Goal: Task Accomplishment & Management: Use online tool/utility

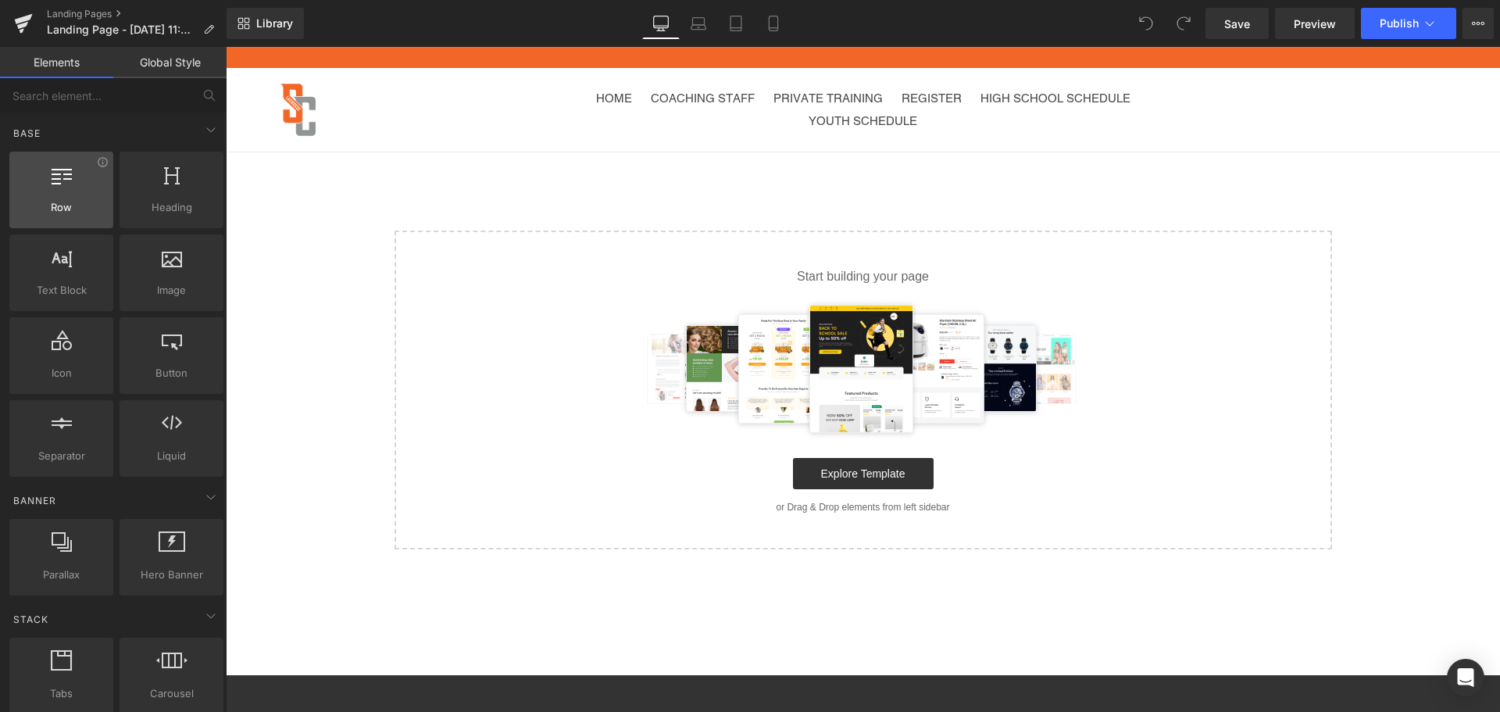
click at [54, 184] on icon at bounding box center [62, 174] width 20 height 20
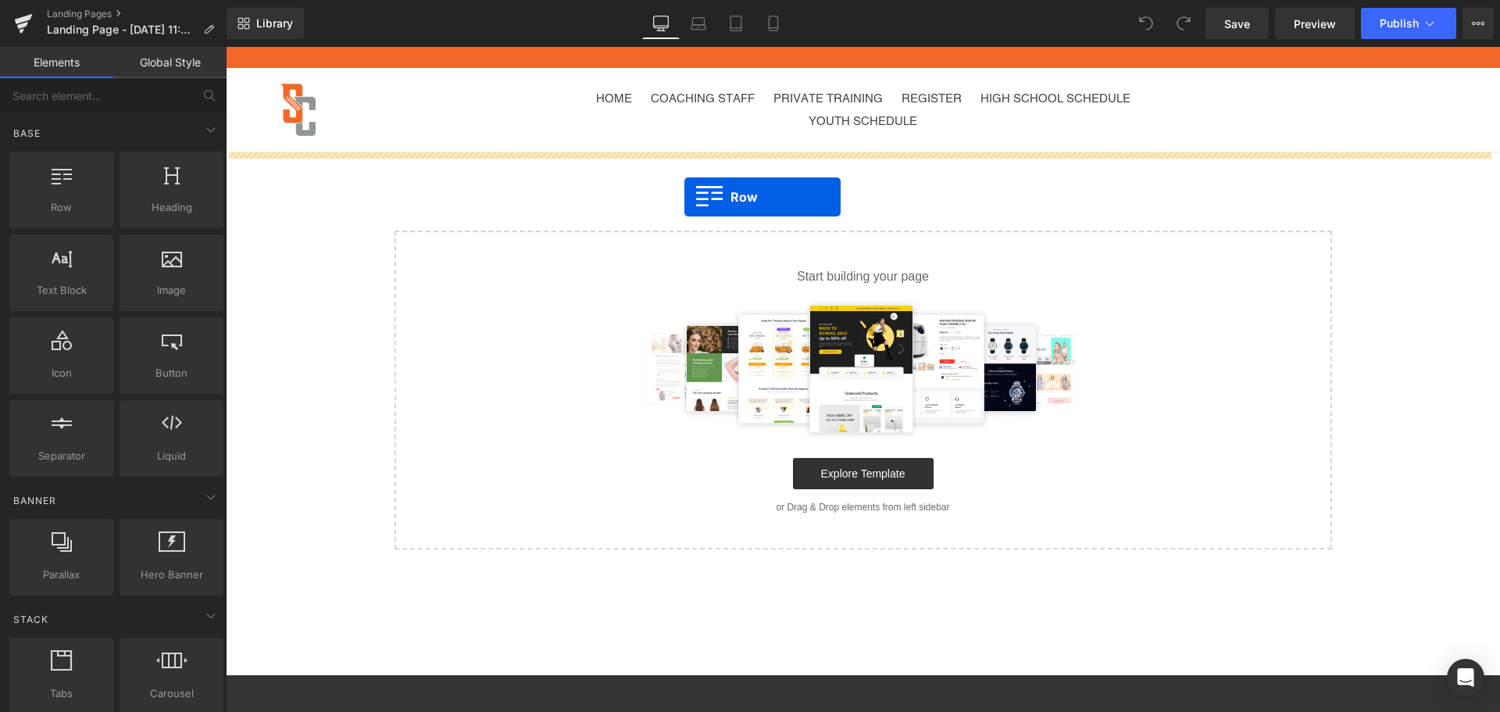
drag, startPoint x: 259, startPoint y: 246, endPoint x: 684, endPoint y: 197, distance: 428.6
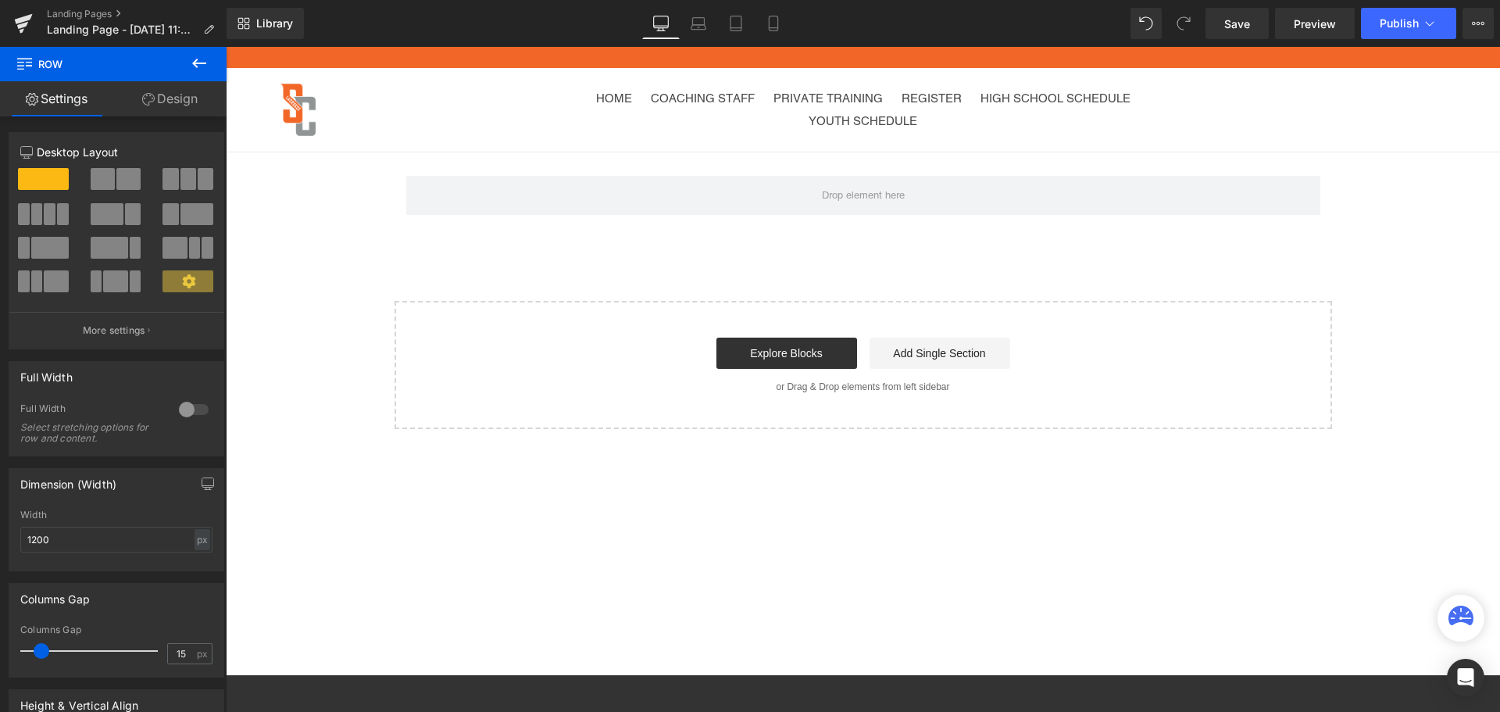
click at [159, 71] on span "Row" at bounding box center [94, 64] width 156 height 34
drag, startPoint x: 240, startPoint y: 53, endPoint x: 227, endPoint y: 54, distance: 12.5
click at [238, 53] on p "Announcement" at bounding box center [862, 56] width 1271 height 17
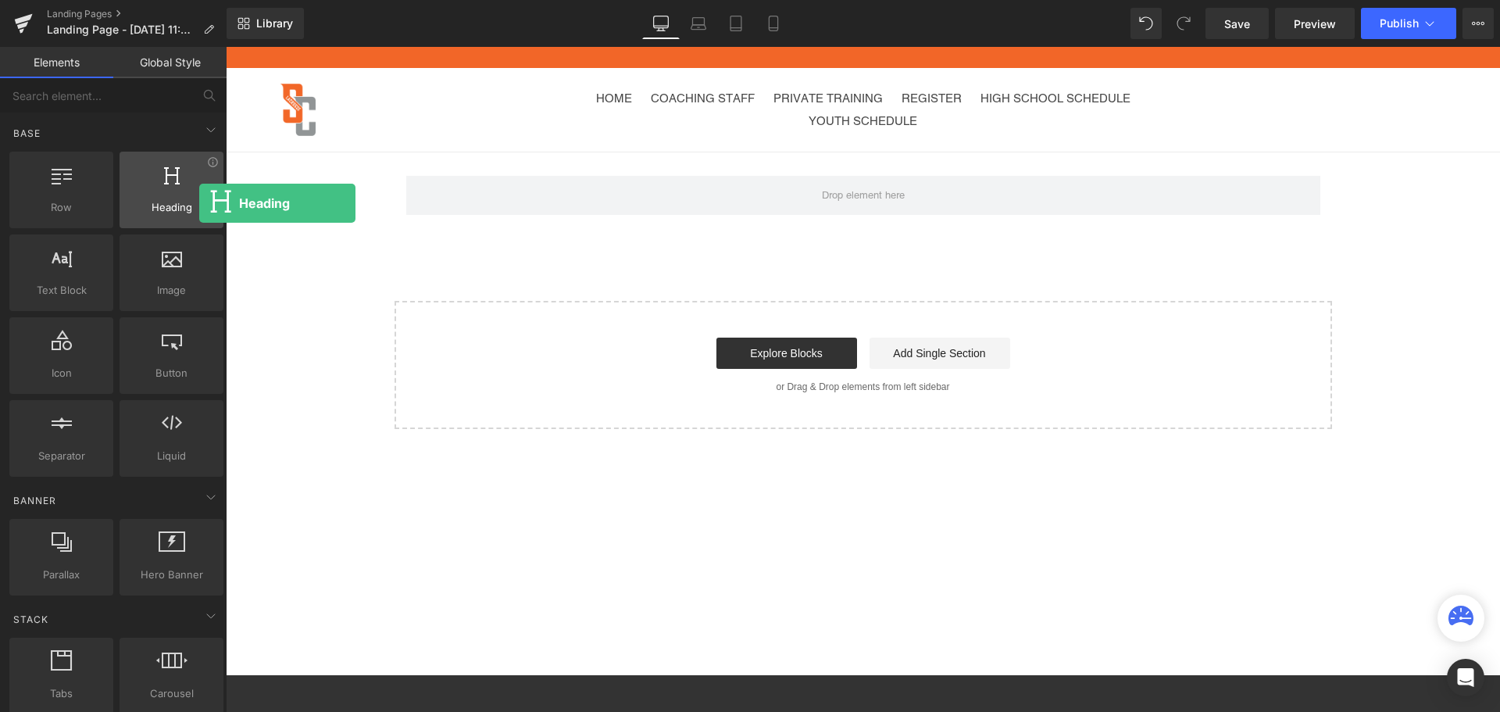
click at [199, 203] on span "Heading" at bounding box center [171, 207] width 95 height 16
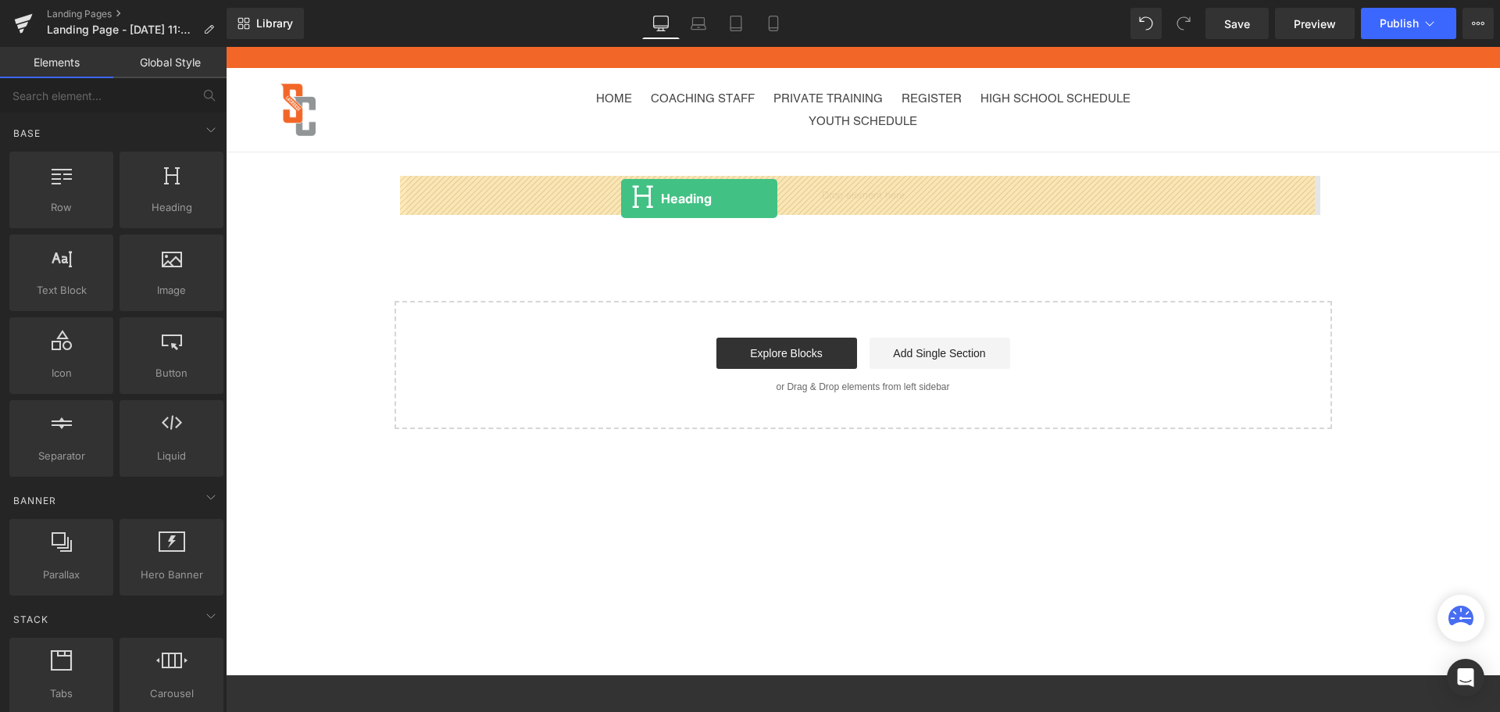
drag, startPoint x: 425, startPoint y: 250, endPoint x: 621, endPoint y: 198, distance: 202.8
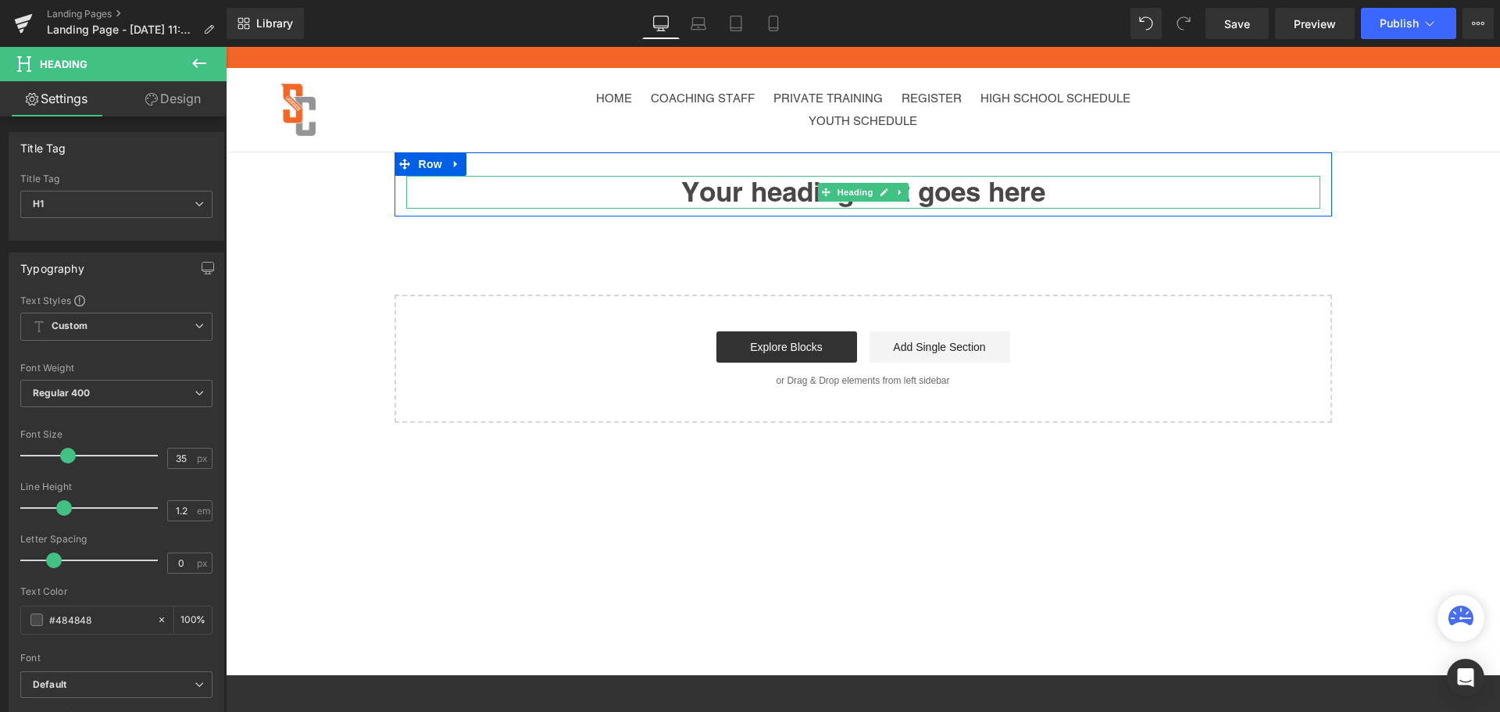
click at [732, 198] on h1 "Your heading text goes here" at bounding box center [863, 192] width 914 height 33
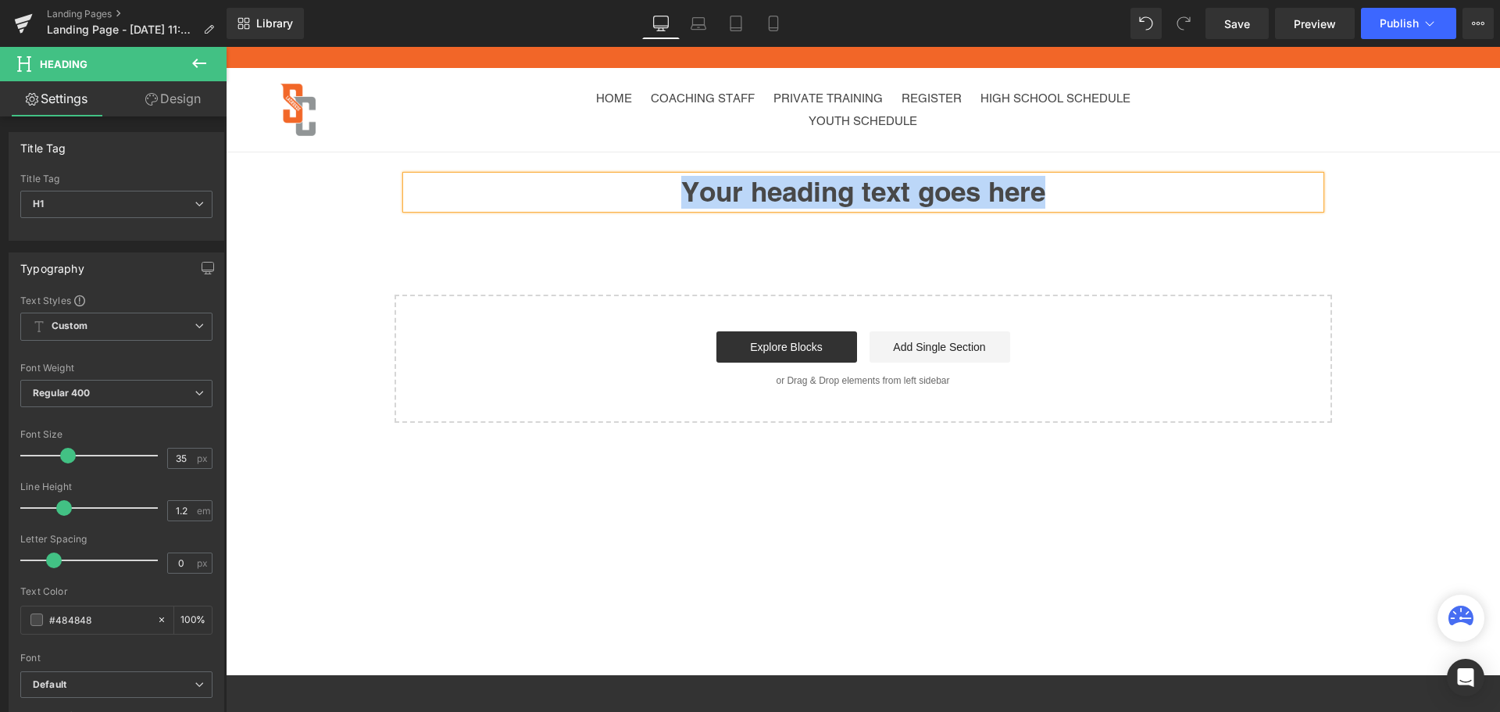
paste div
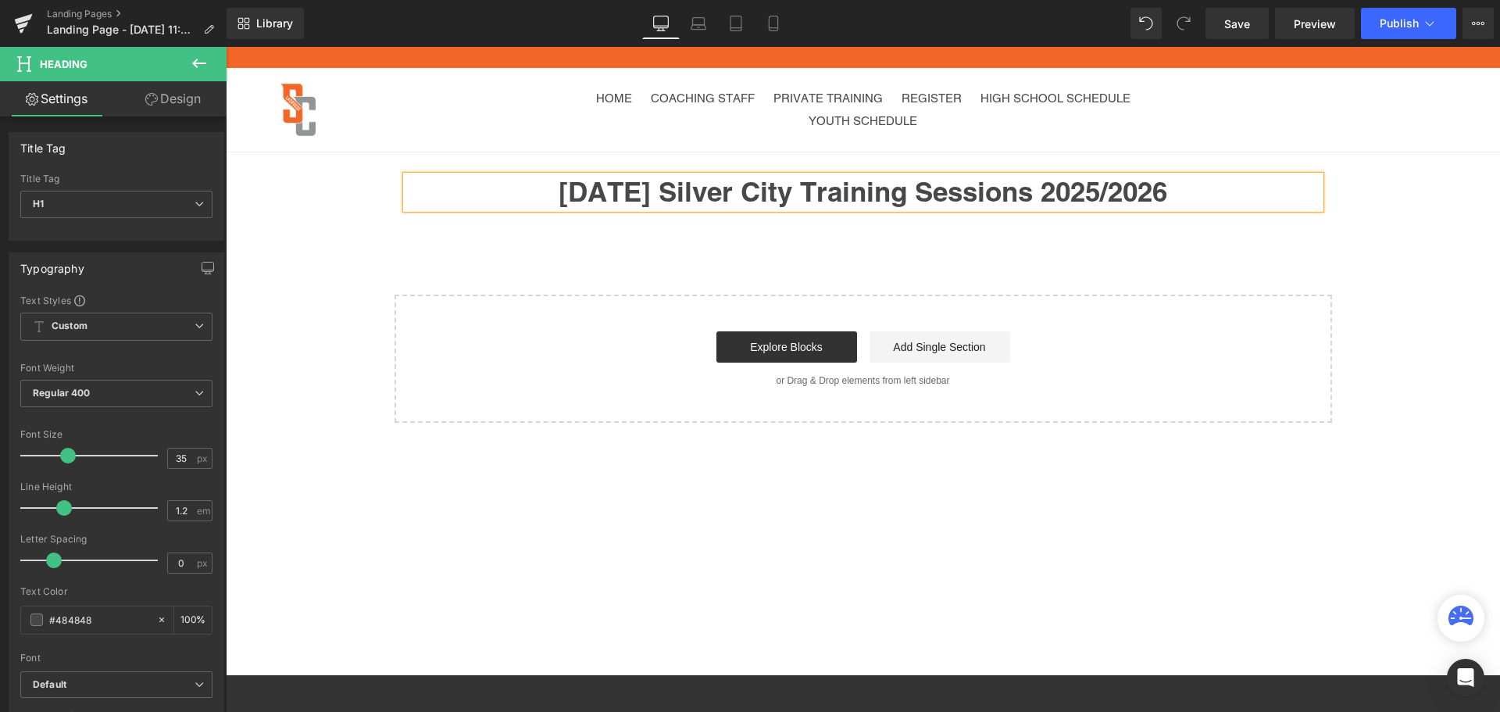
click at [653, 262] on div "Saturday Silver City Training Sessions 2025/2026 Heading Row Select your layout" at bounding box center [863, 287] width 1274 height 270
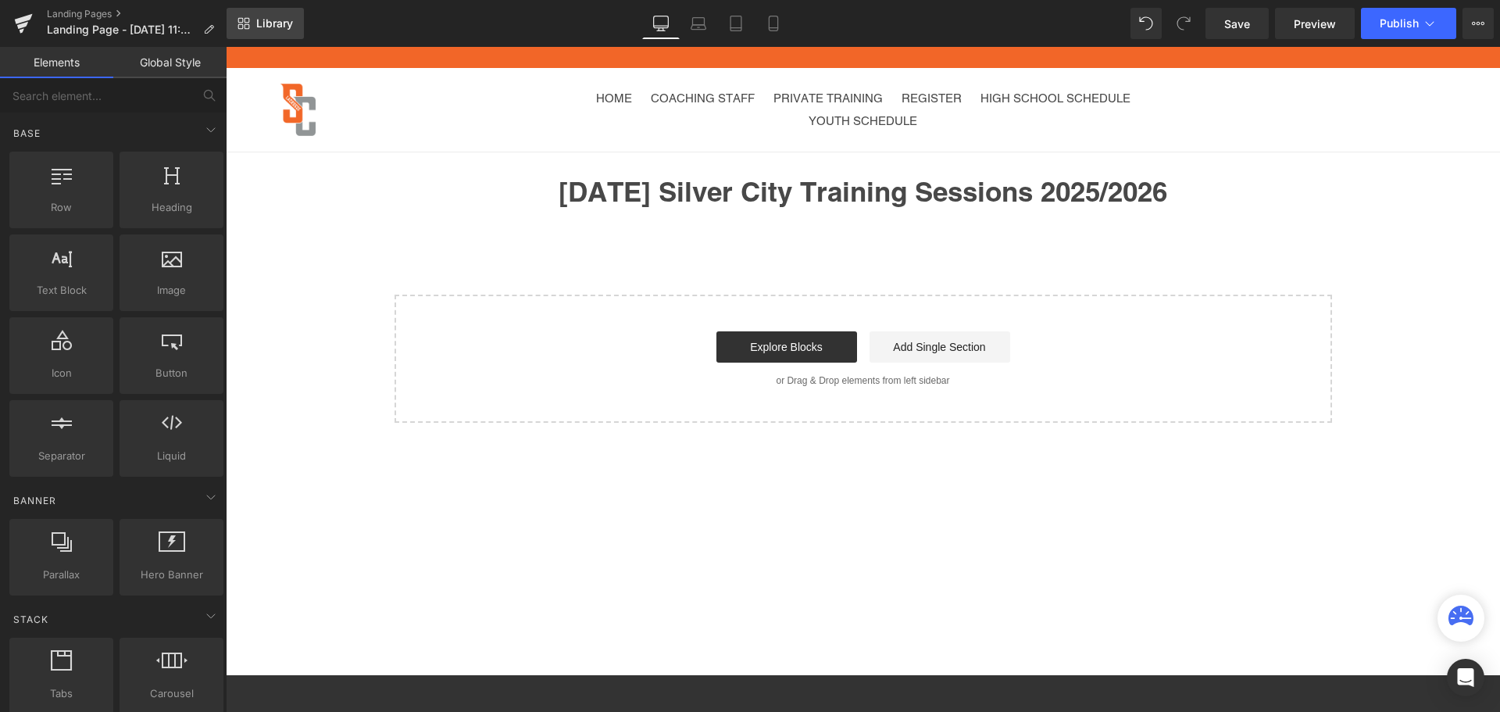
drag, startPoint x: 11, startPoint y: 6, endPoint x: 262, endPoint y: 10, distance: 250.8
click at [262, 10] on link "Library" at bounding box center [265, 23] width 77 height 31
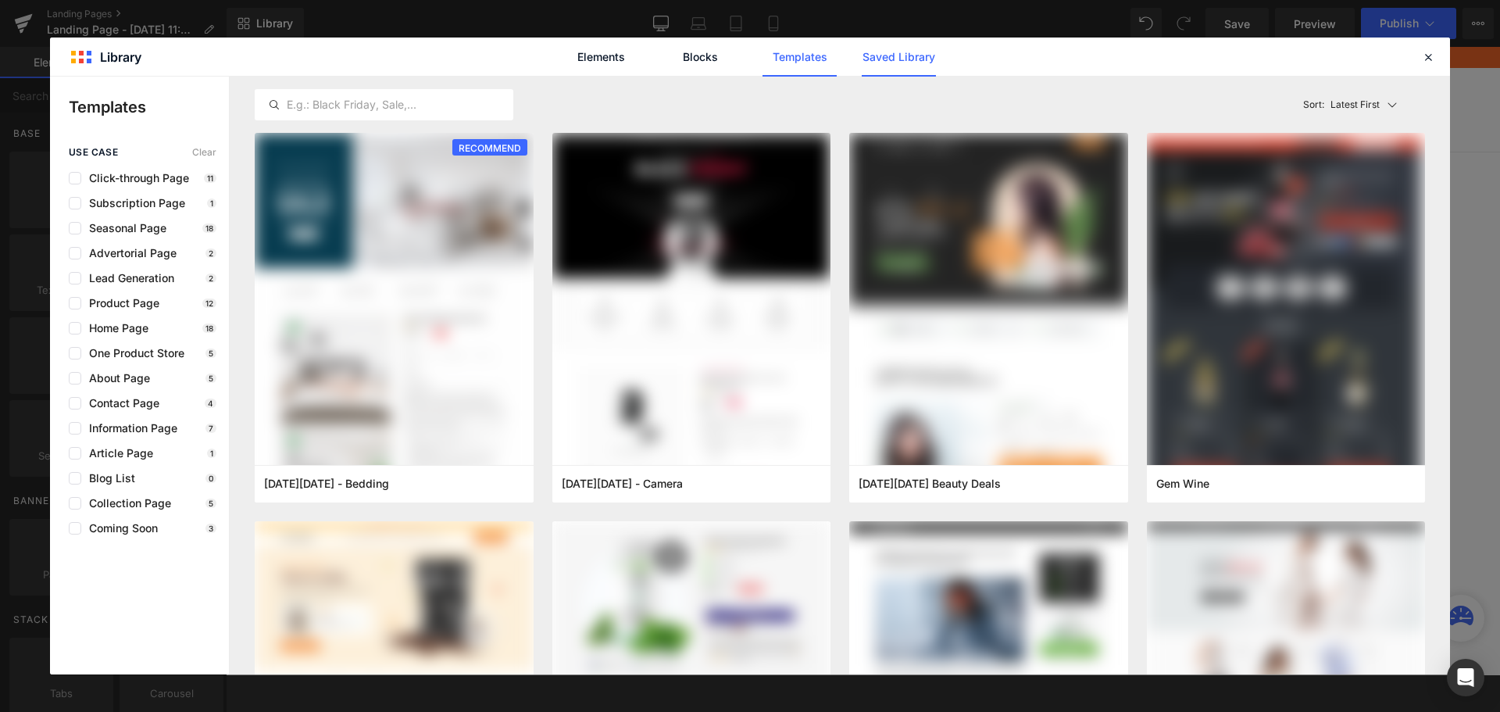
click at [896, 53] on link "Saved Library" at bounding box center [899, 57] width 74 height 39
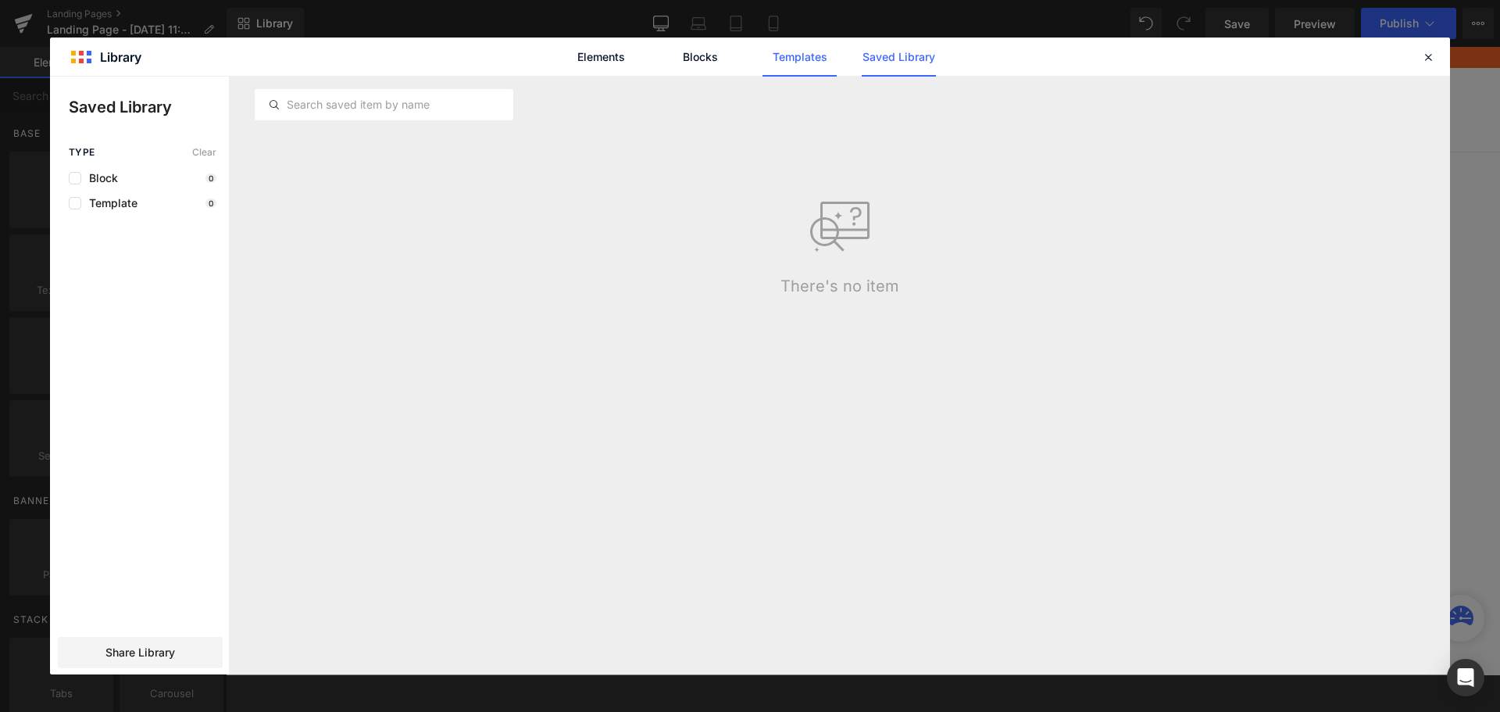
click at [823, 55] on link "Templates" at bounding box center [800, 57] width 74 height 39
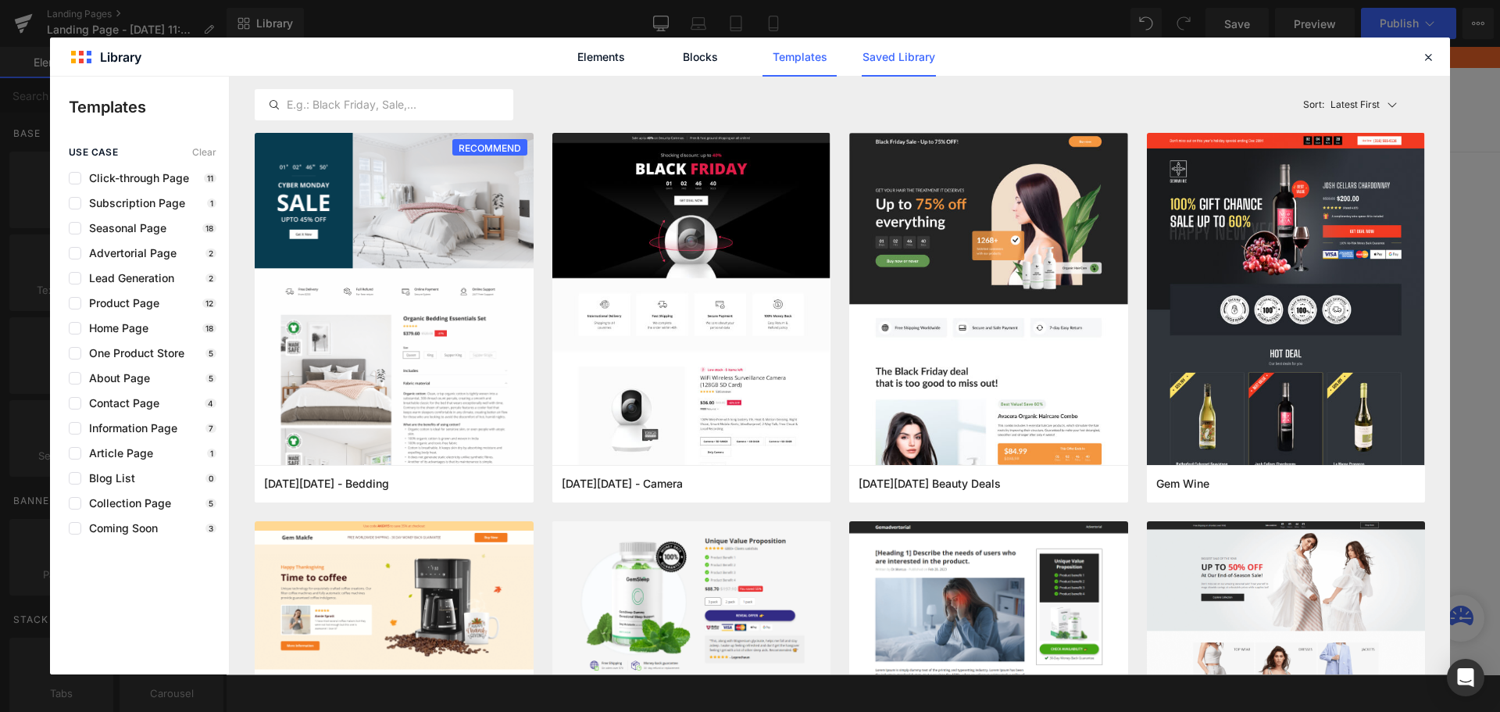
click at [925, 55] on link "Saved Library" at bounding box center [899, 57] width 74 height 39
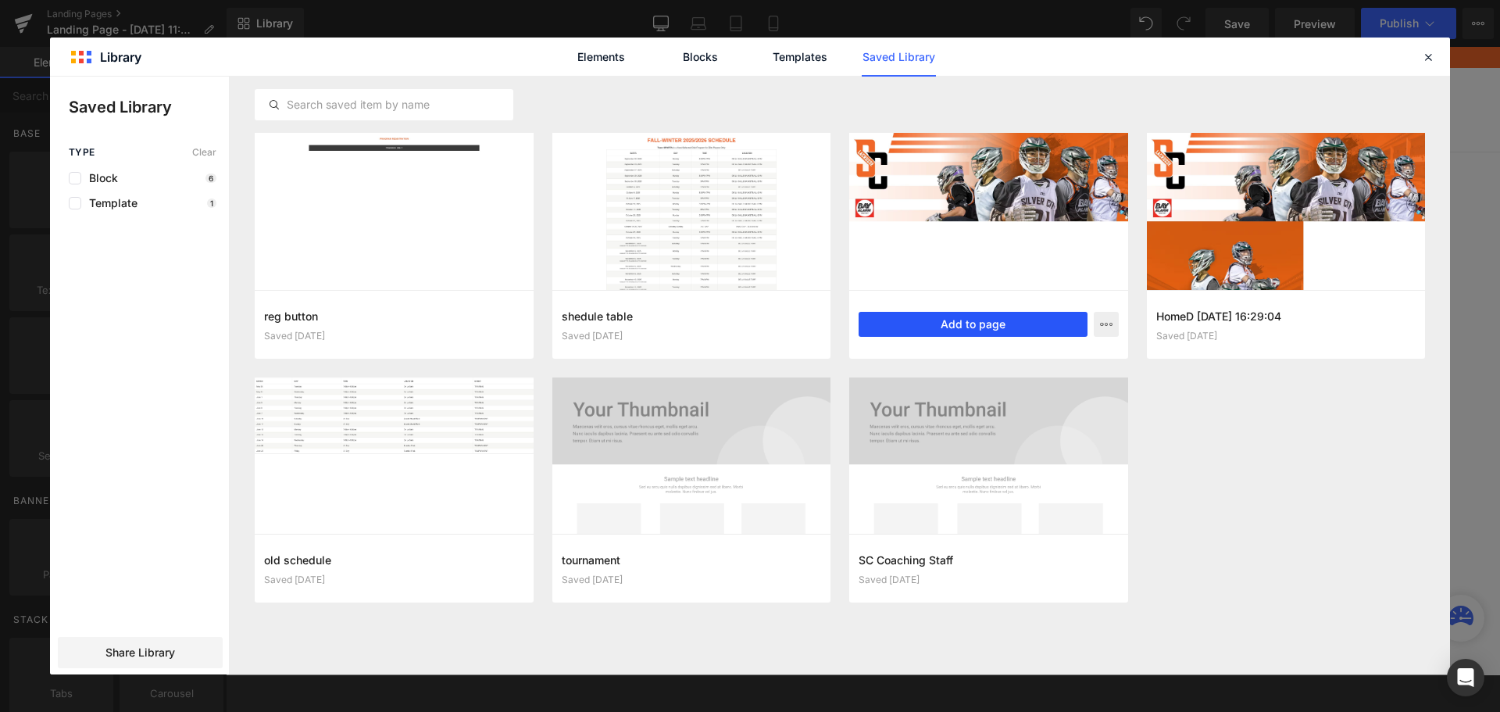
click at [949, 315] on button "Add to page" at bounding box center [973, 324] width 229 height 25
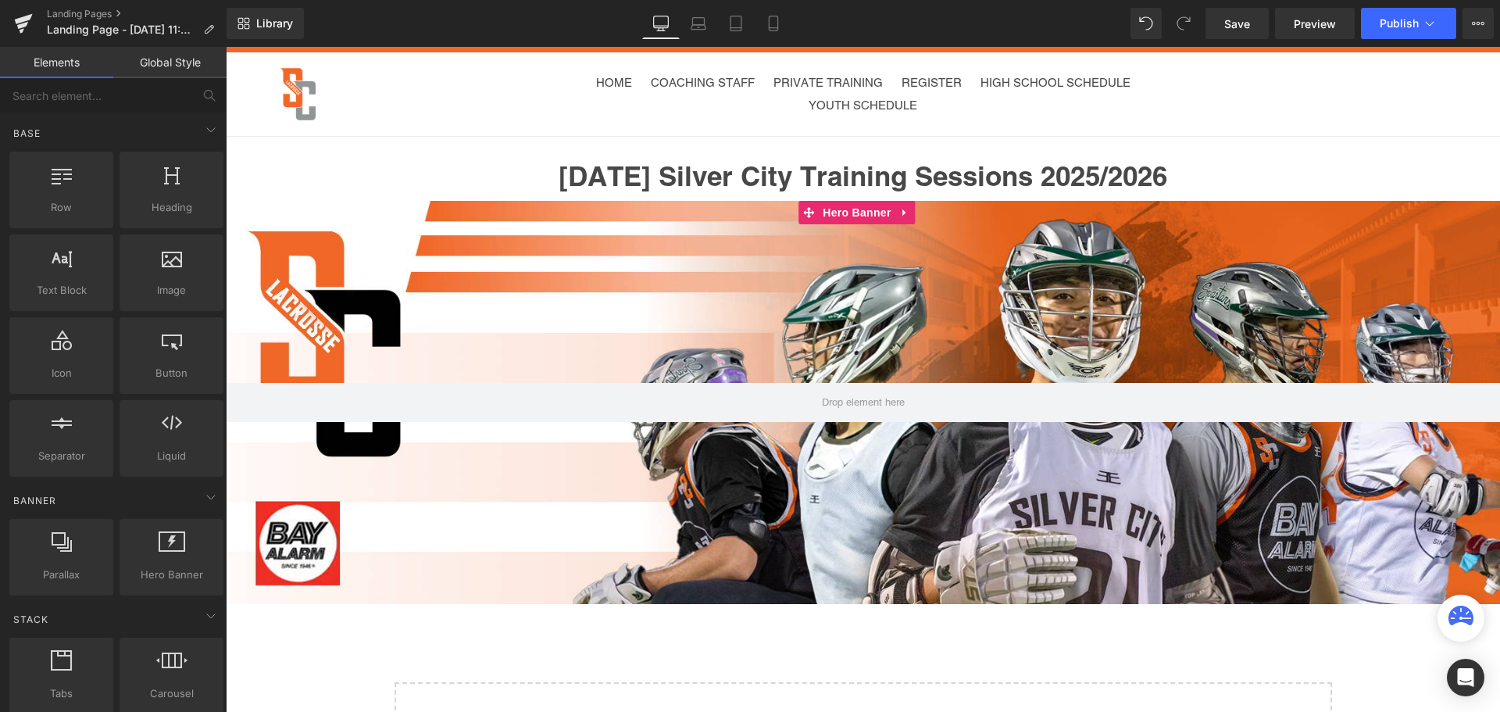
scroll to position [13, 0]
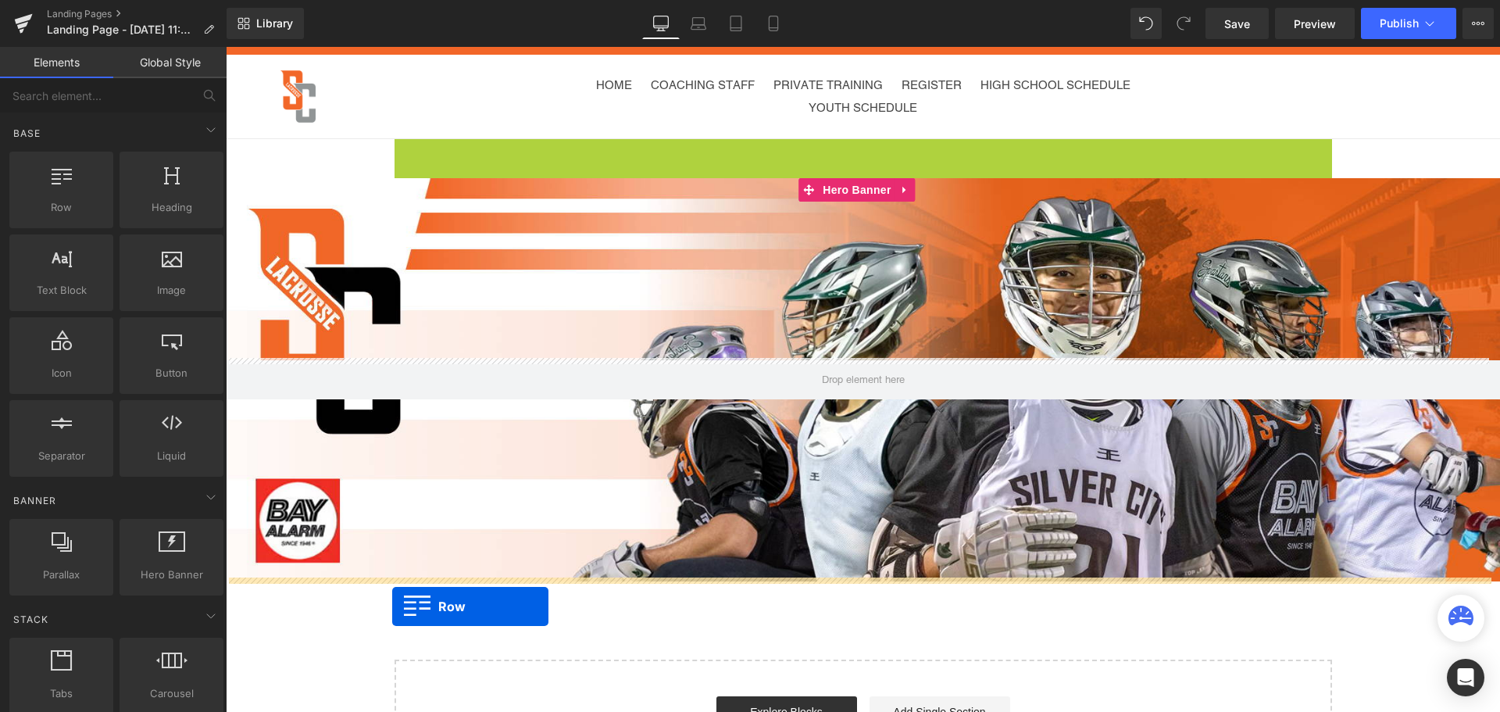
drag, startPoint x: 395, startPoint y: 152, endPoint x: 392, endPoint y: 606, distance: 453.9
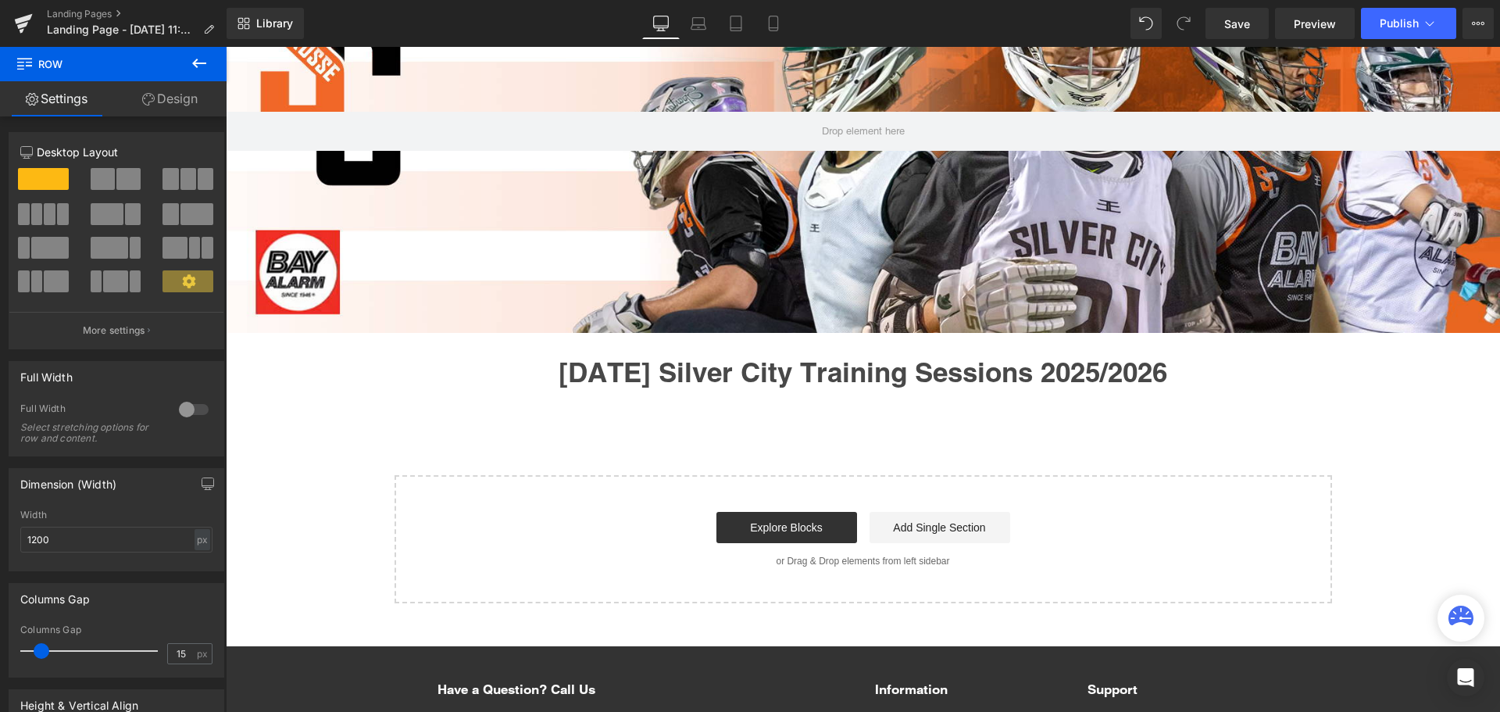
scroll to position [248, 0]
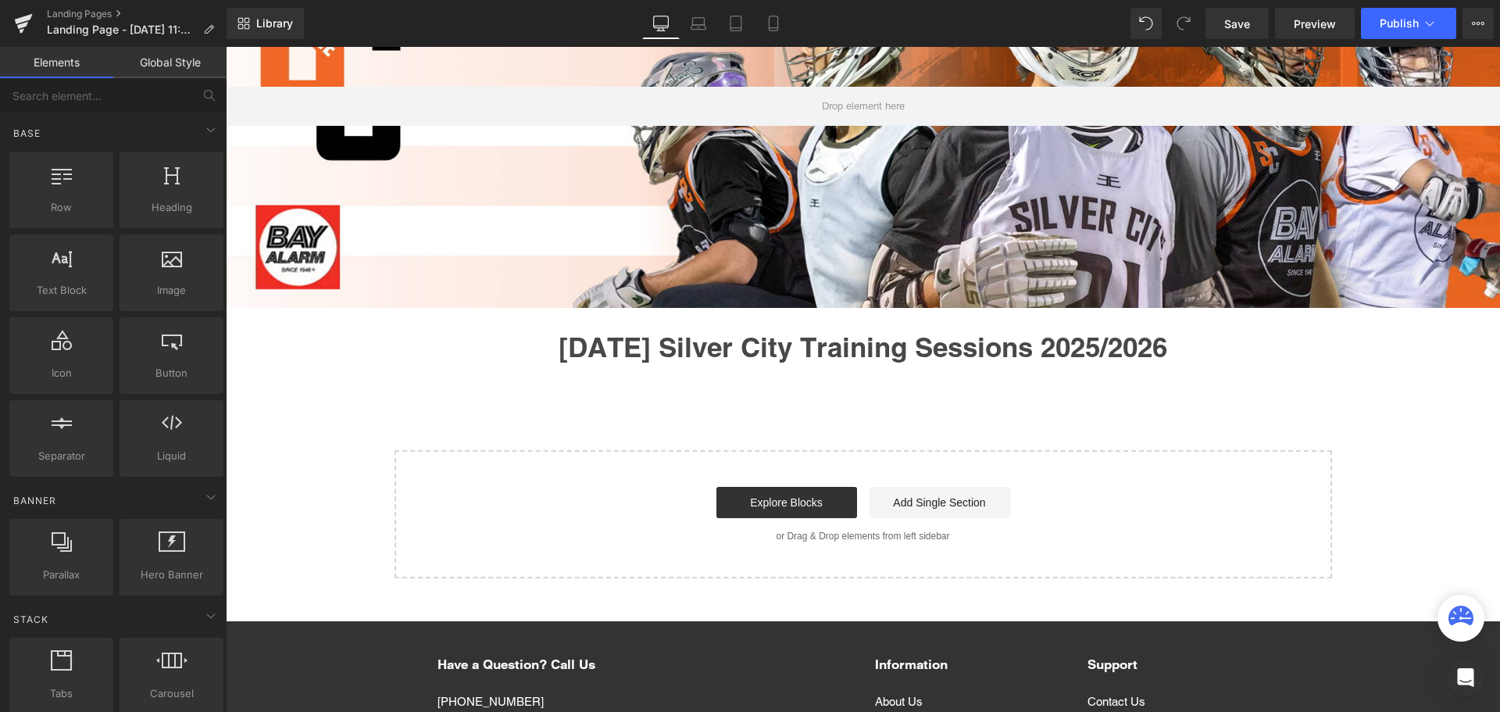
click at [573, 420] on div "Hero Banner Saturday Silver City Training Sessions 2025/2026 Heading Row Select…" at bounding box center [863, 241] width 1274 height 673
drag, startPoint x: 559, startPoint y: 421, endPoint x: 524, endPoint y: 473, distance: 63.1
click at [524, 473] on div "Start building your page Explore Blocks Add Single Section or Drag & Drop eleme…" at bounding box center [863, 514] width 934 height 125
click at [259, 17] on span "Library" at bounding box center [274, 23] width 37 height 14
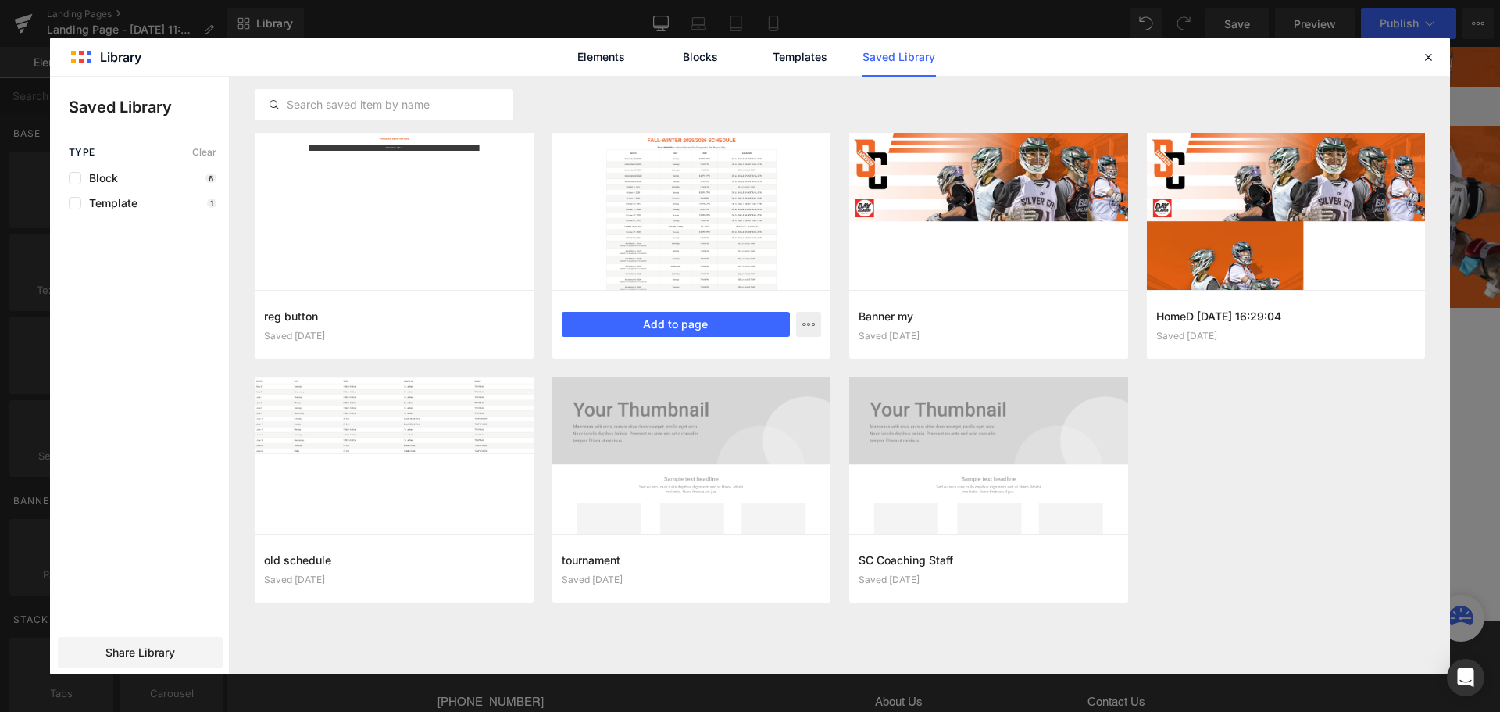
click at [642, 242] on div at bounding box center [691, 211] width 279 height 157
click at [676, 327] on button "Add to page" at bounding box center [676, 324] width 229 height 25
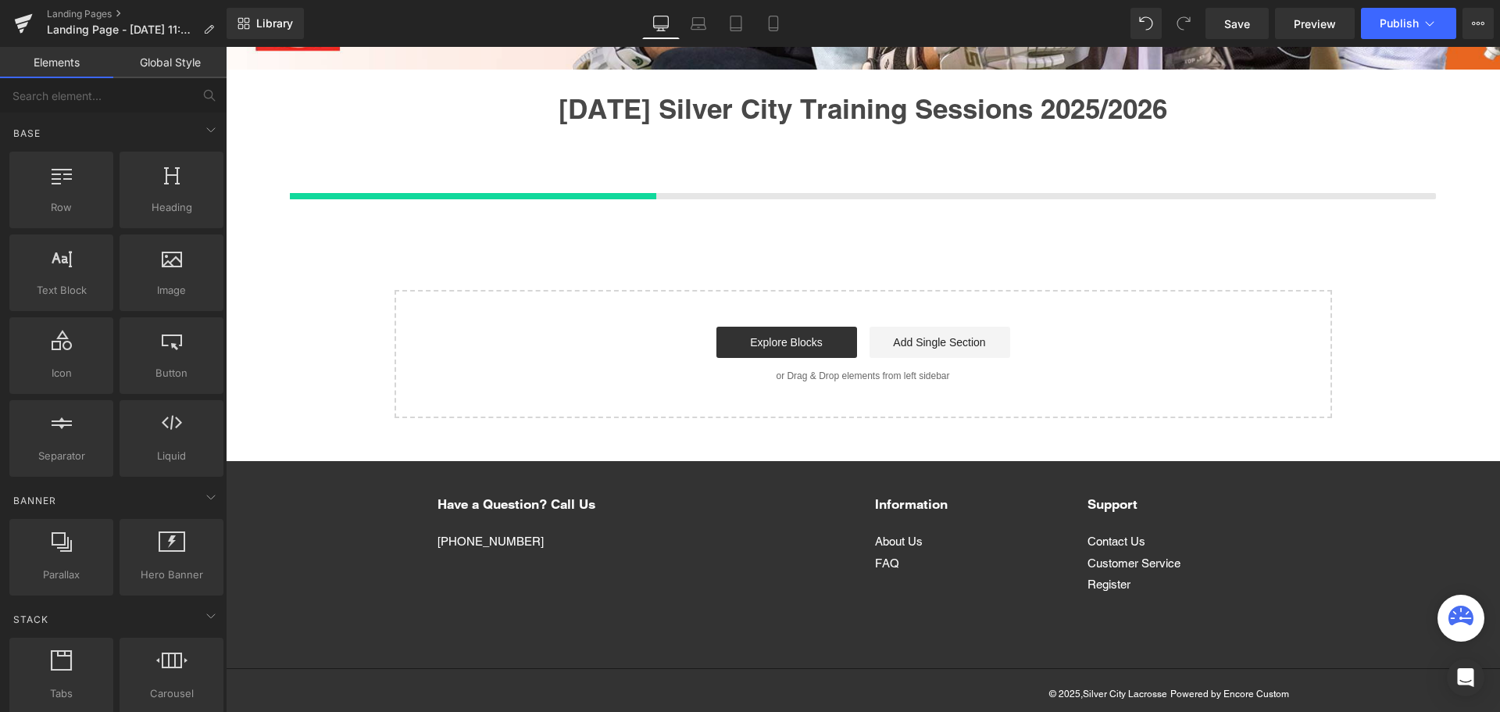
scroll to position [491, 0]
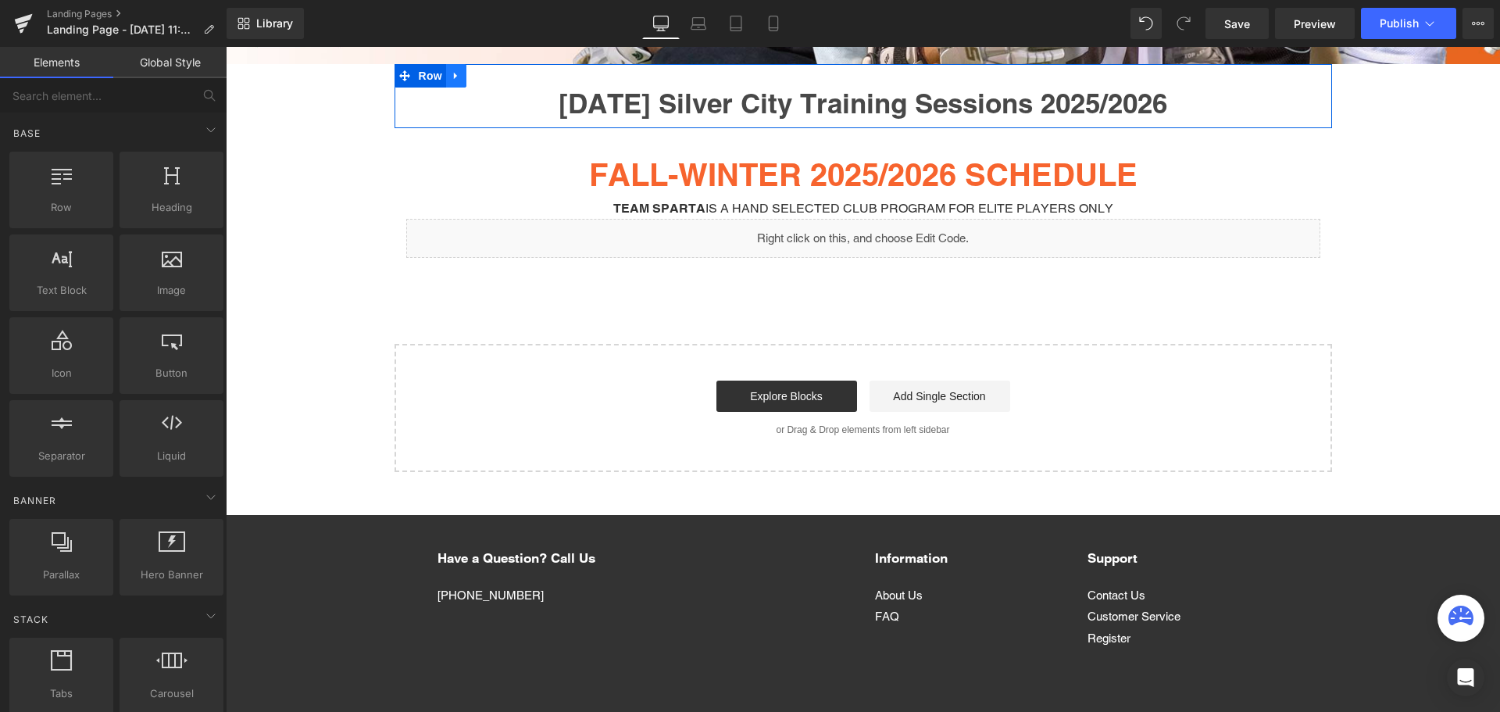
click at [454, 73] on icon at bounding box center [456, 76] width 11 height 12
click at [491, 73] on icon at bounding box center [496, 76] width 11 height 12
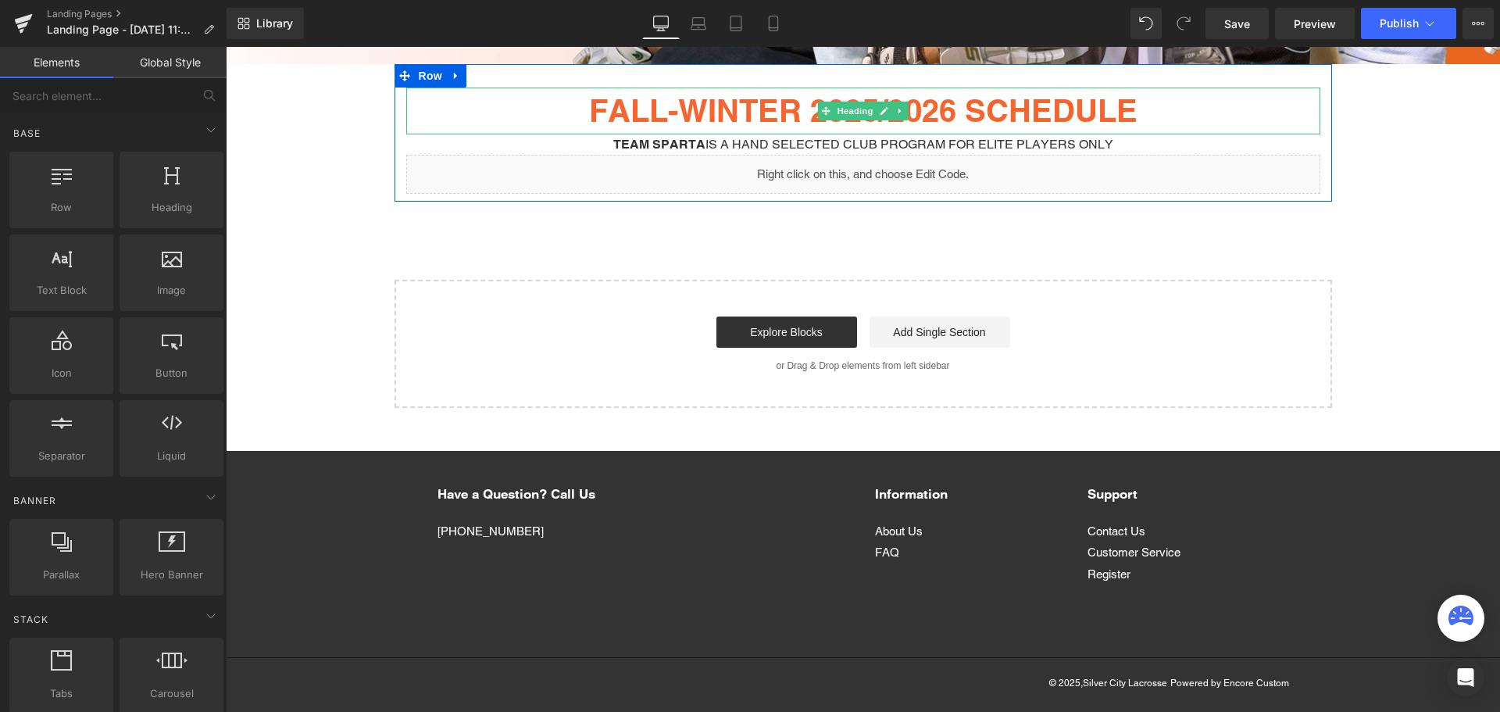
click at [1148, 112] on h1 "FALL-WINTER 2025/2026 SCHEDULE" at bounding box center [863, 111] width 914 height 47
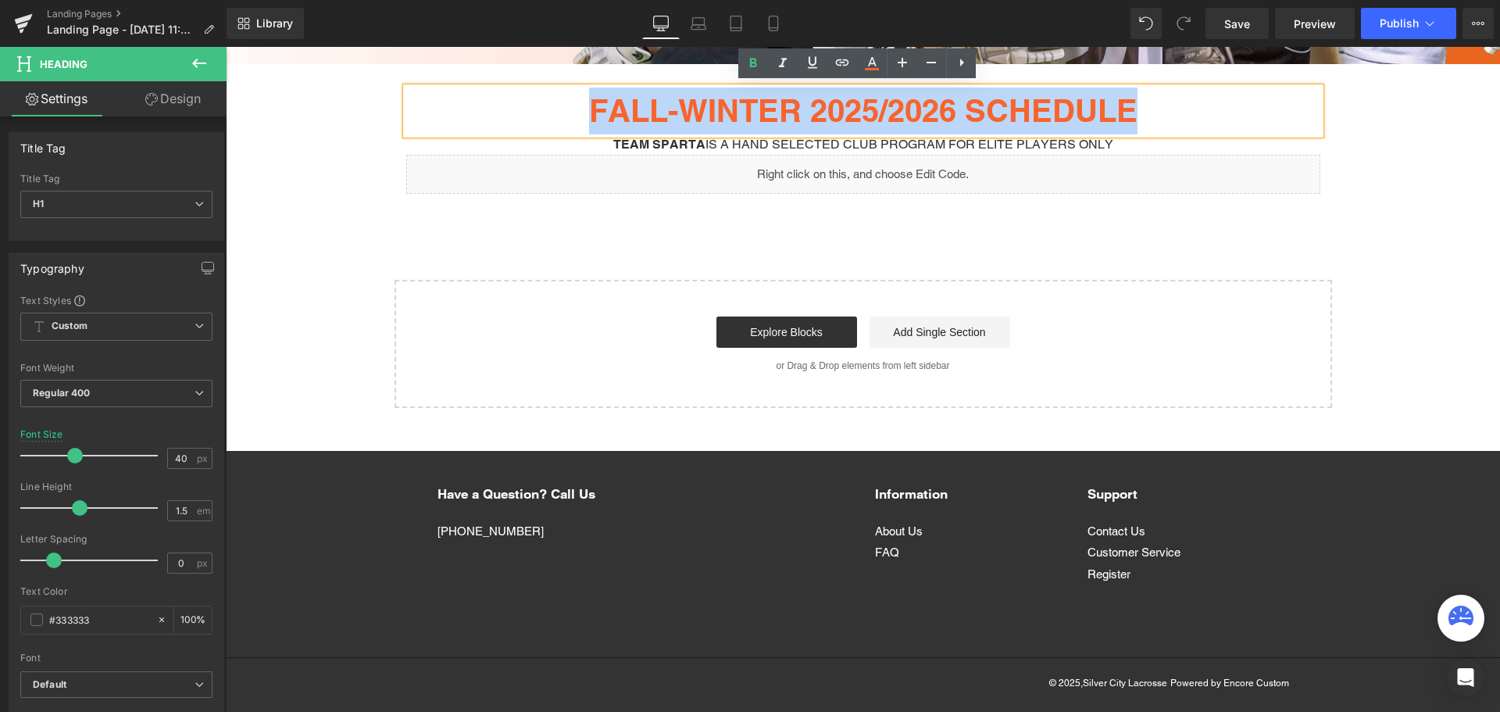
drag, startPoint x: 1146, startPoint y: 110, endPoint x: 570, endPoint y: 102, distance: 576.6
click at [570, 102] on h1 "FALL-WINTER 2025/2026 SCHEDULE" at bounding box center [863, 111] width 914 height 47
paste div
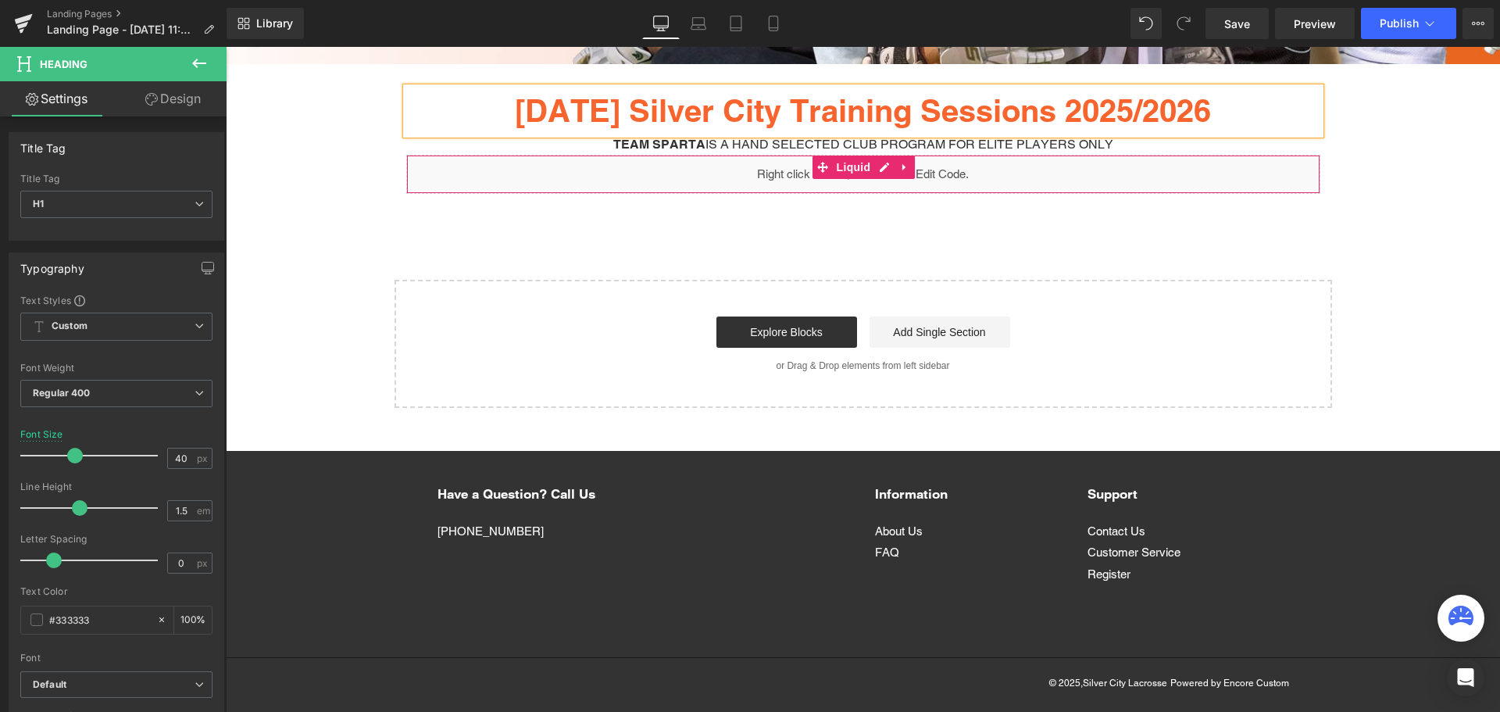
click at [620, 161] on div "Liquid" at bounding box center [863, 174] width 914 height 39
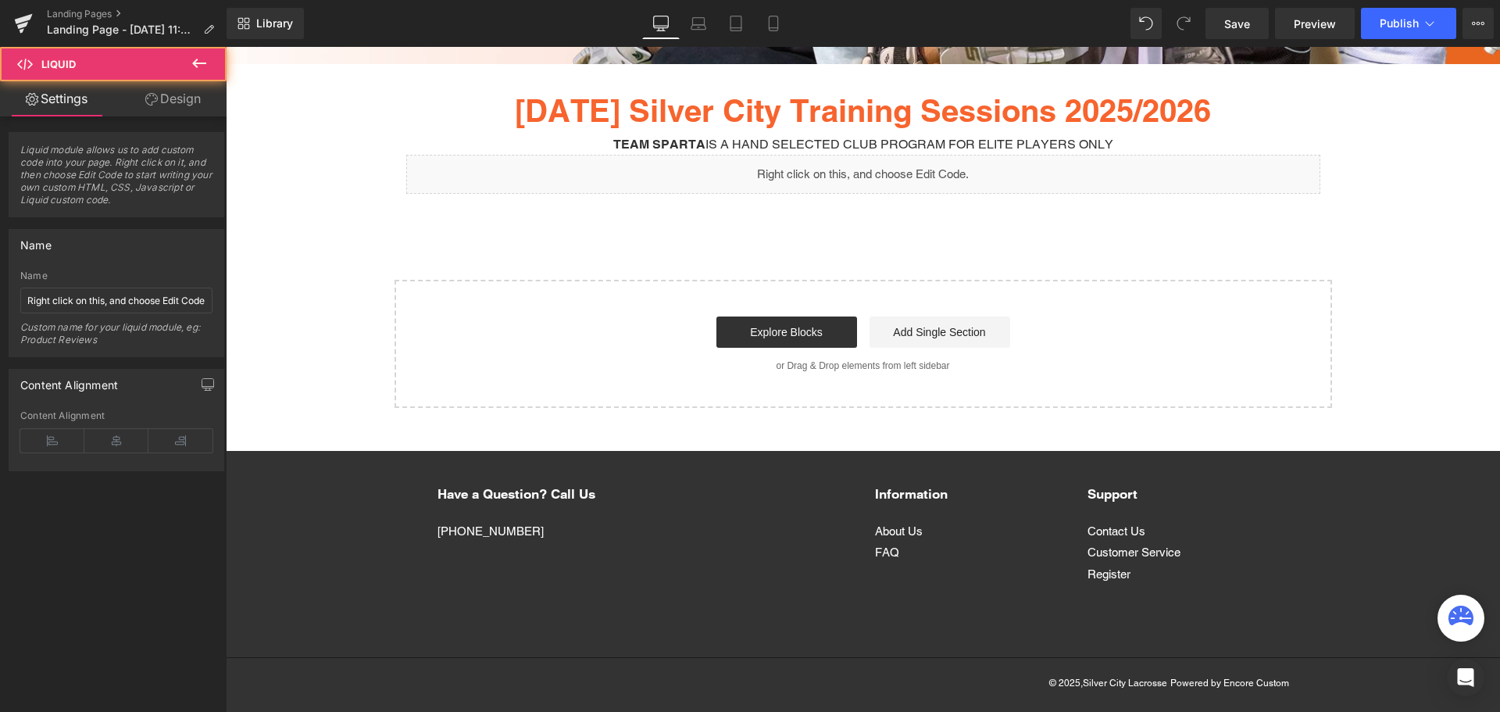
click at [505, 214] on div "Hero Banner Saturday Silver City Training Sessions 2025/2026 Heading Team SPART…" at bounding box center [863, 34] width 1274 height 747
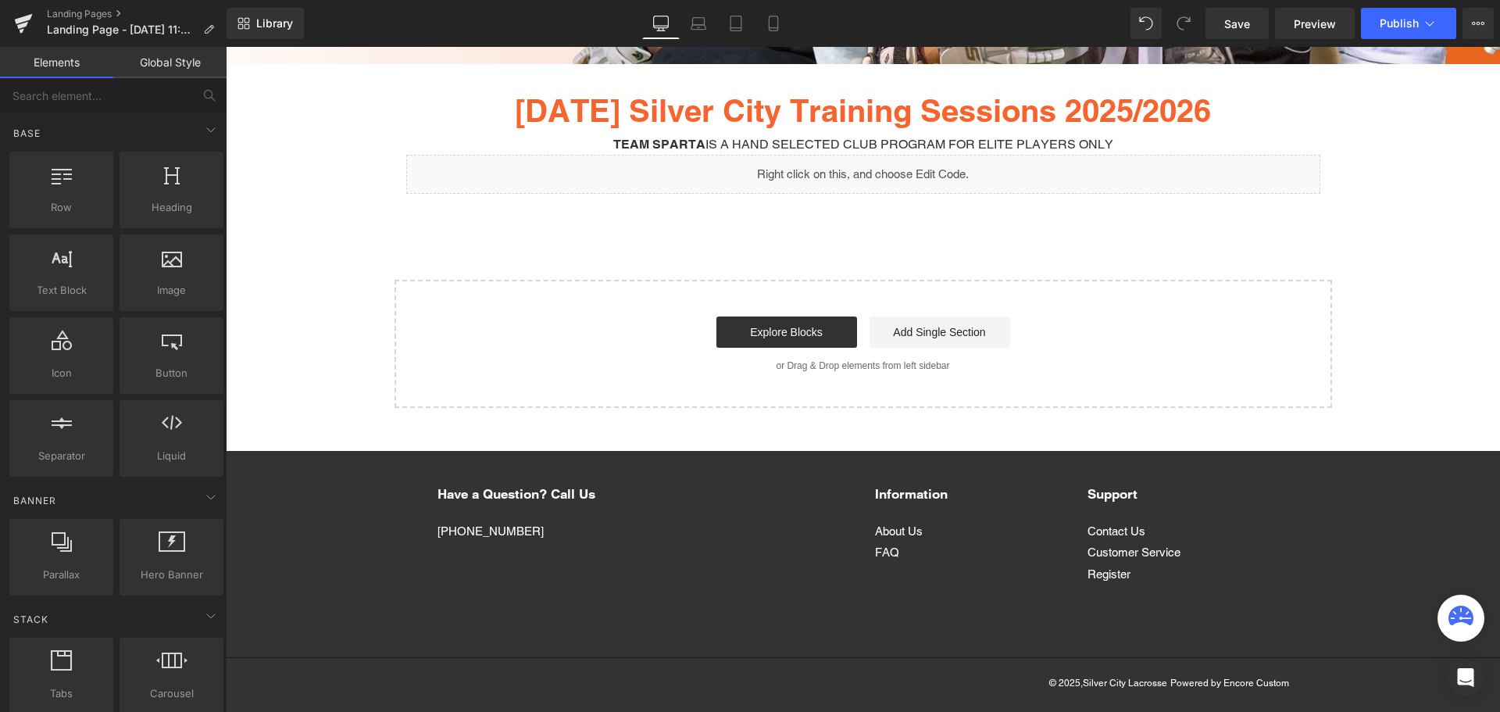
click at [564, 240] on div "Hero Banner Saturday Silver City Training Sessions 2025/2026 Heading Team SPART…" at bounding box center [863, 34] width 1274 height 747
click at [274, 30] on link "Library" at bounding box center [265, 23] width 77 height 31
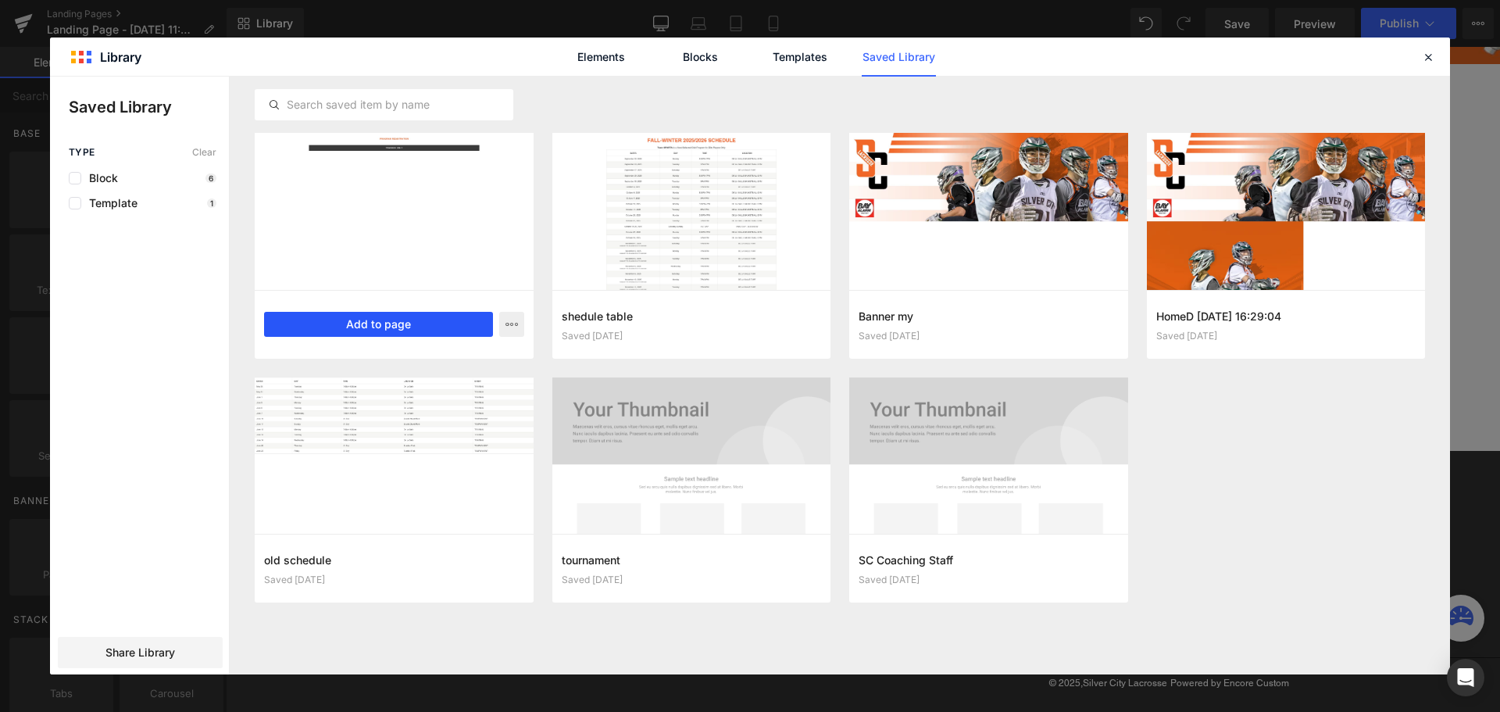
click at [419, 313] on button "Add to page" at bounding box center [378, 324] width 229 height 25
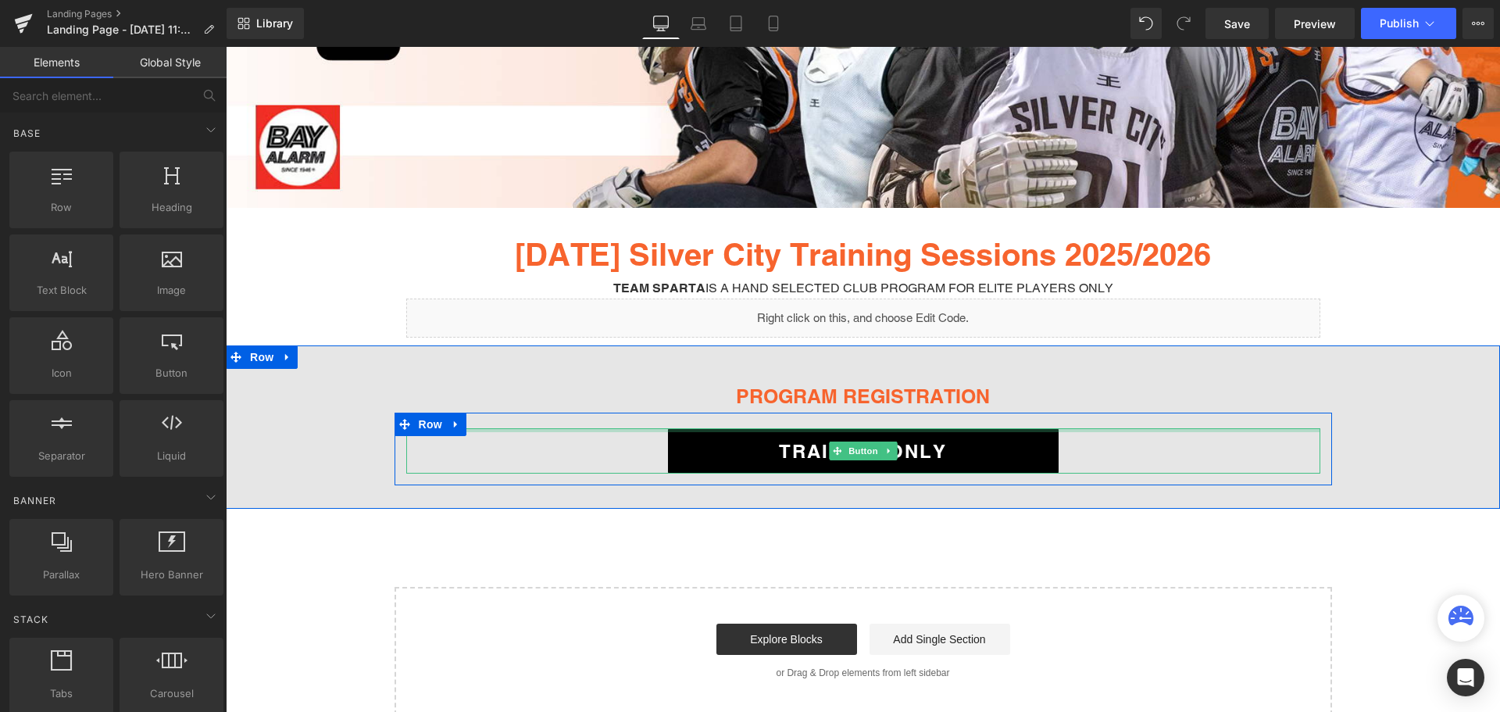
scroll to position [330, 0]
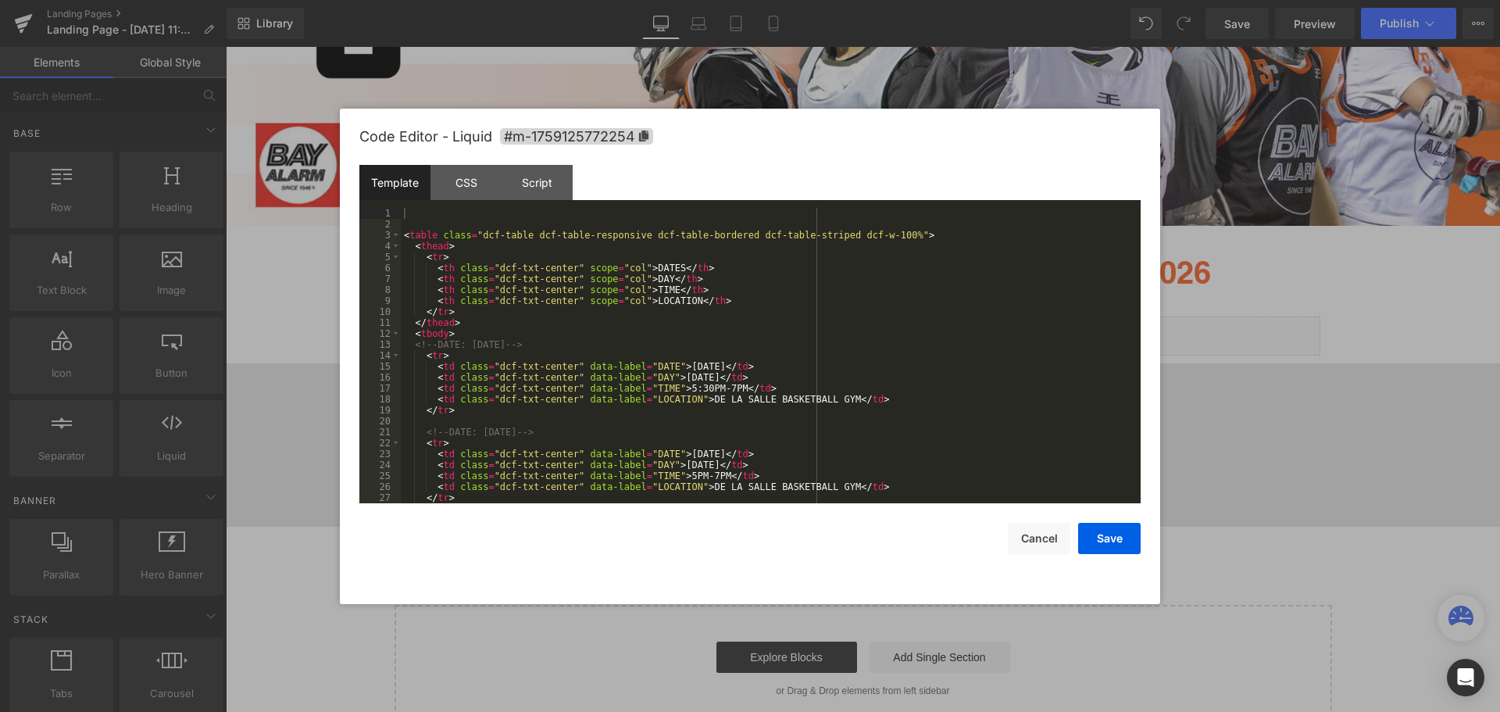
click at [681, 0] on div "Row You are previewing how the will restyle your page. You can not edit Element…" at bounding box center [750, 0] width 1500 height 0
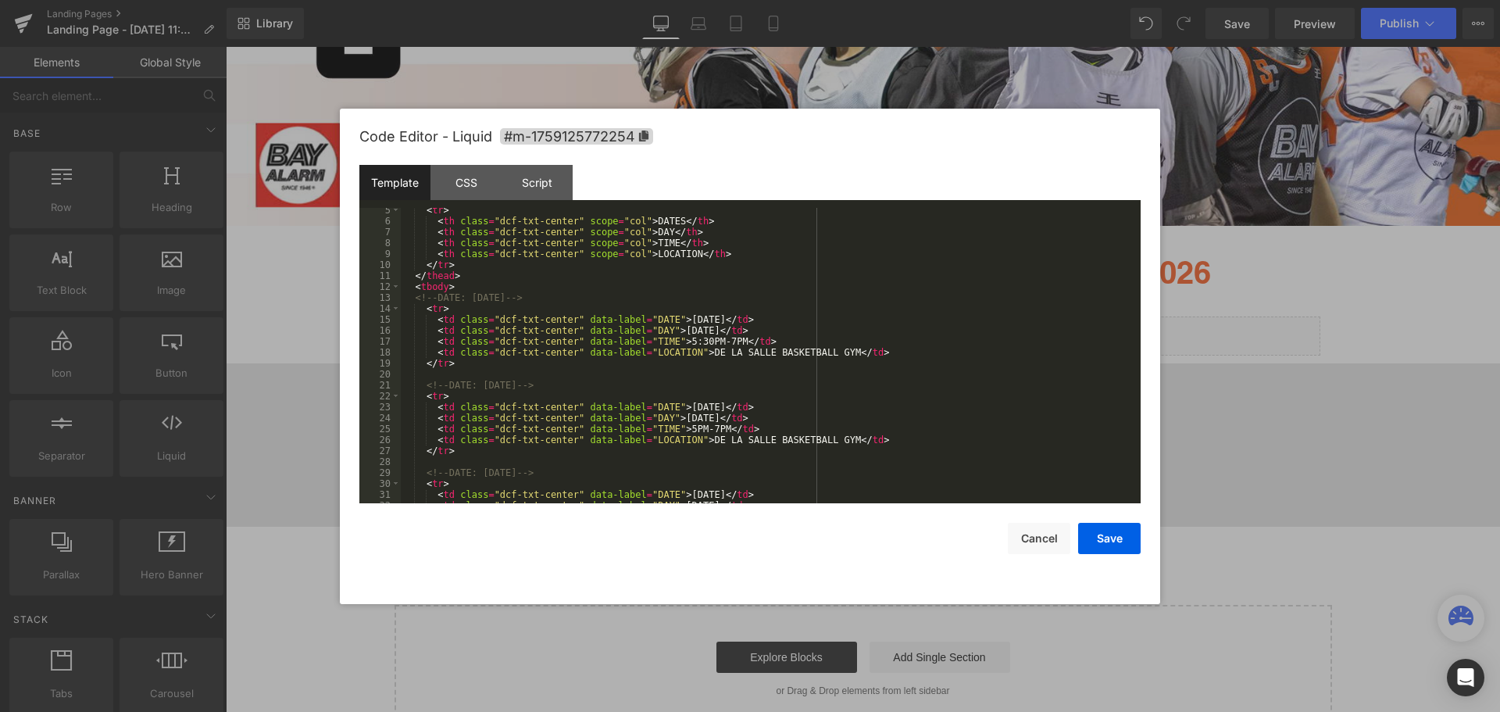
scroll to position [0, 0]
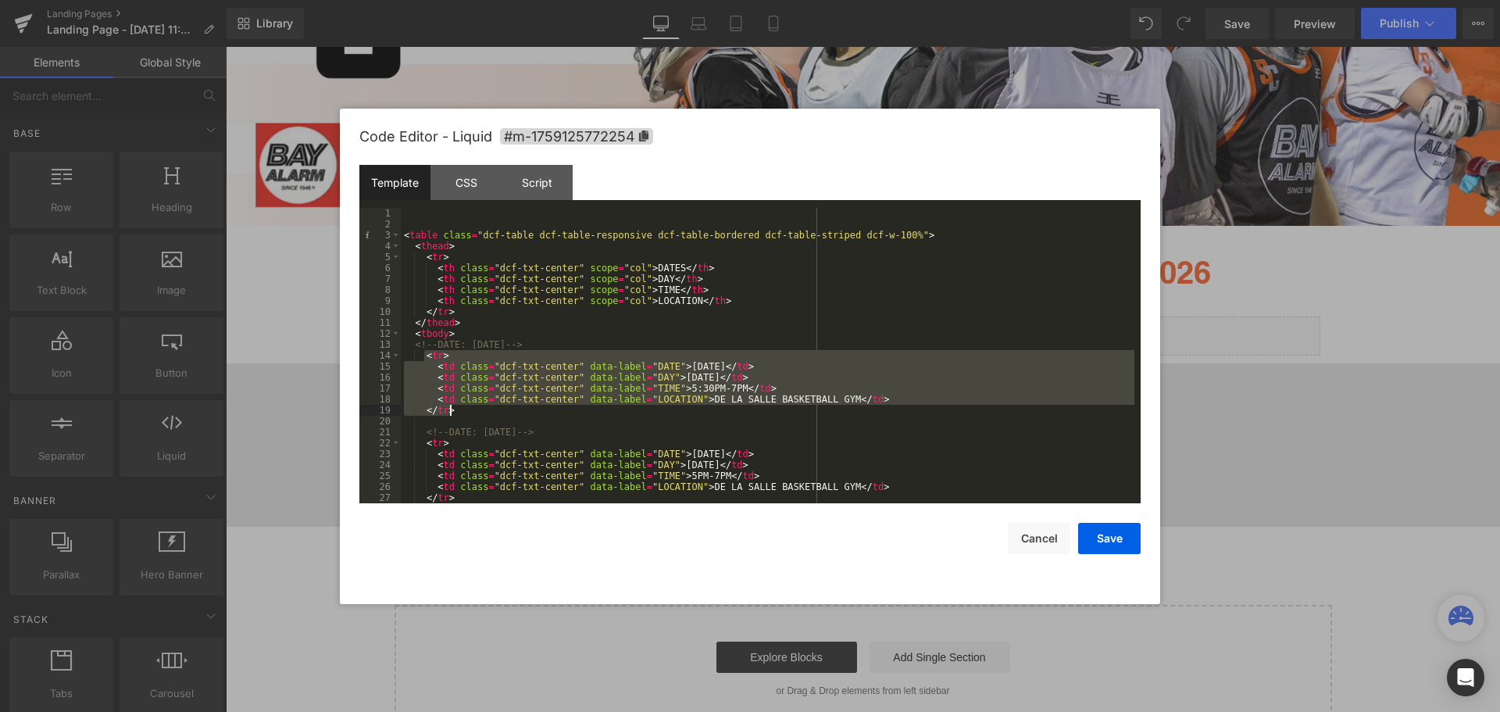
drag, startPoint x: 423, startPoint y: 357, endPoint x: 463, endPoint y: 412, distance: 67.7
click at [463, 412] on div "< table class = "dcf-table dcf-table-responsive dcf-table-bordered dcf-table-st…" at bounding box center [768, 366] width 734 height 317
click at [504, 398] on div "< table class = "dcf-table dcf-table-responsive dcf-table-bordered dcf-table-st…" at bounding box center [768, 355] width 734 height 295
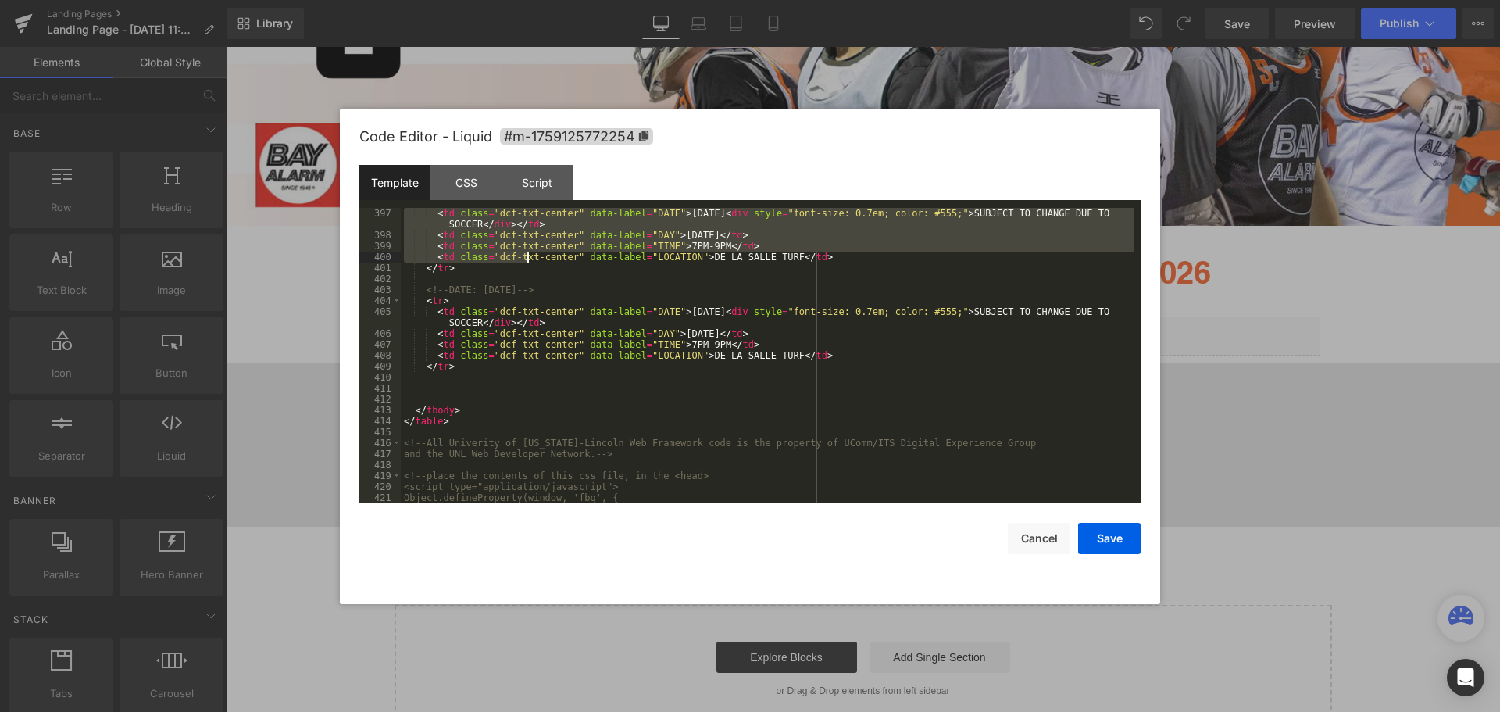
scroll to position [4681, 0]
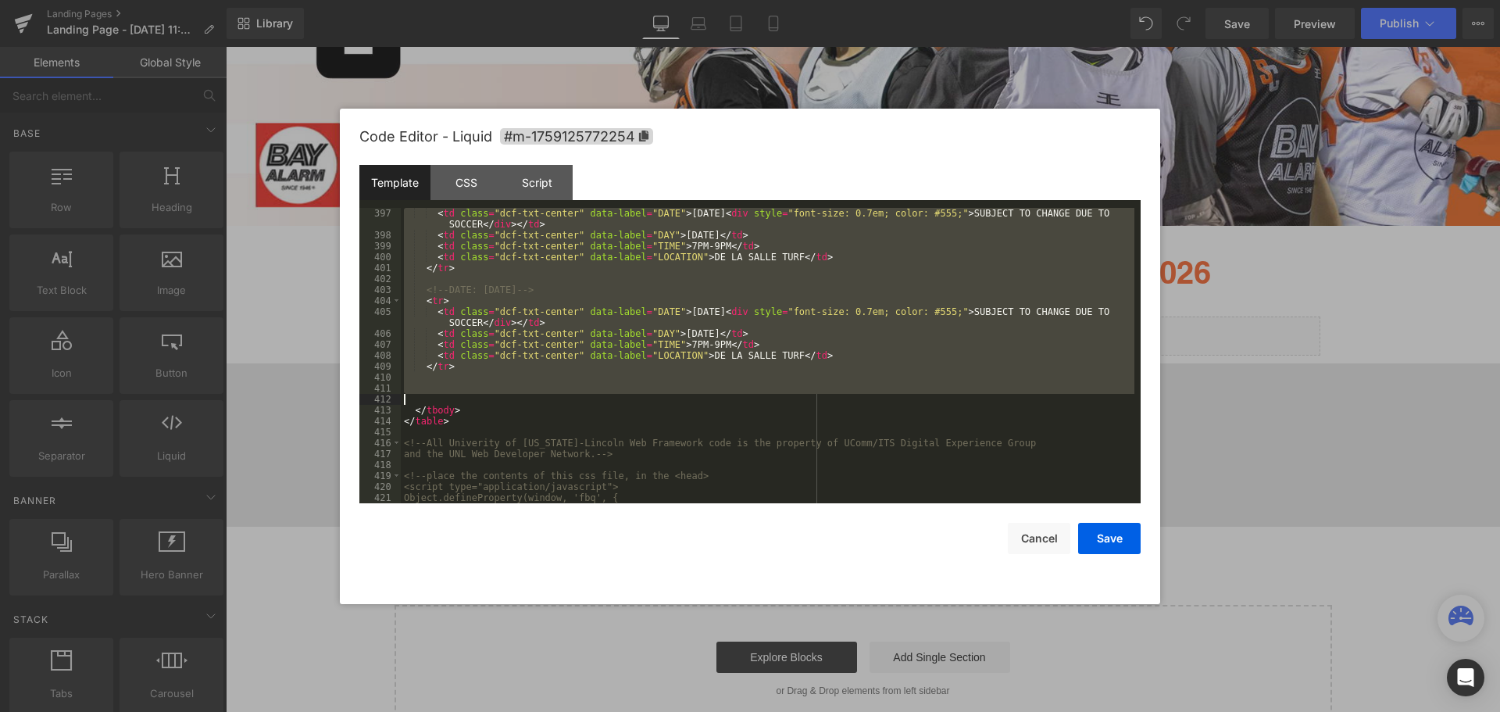
drag, startPoint x: 413, startPoint y: 348, endPoint x: 528, endPoint y: 398, distance: 126.3
click at [528, 398] on div "< td class = "dcf-txt-center" data-label = "DATE" > February 3, 2026 < div styl…" at bounding box center [768, 372] width 734 height 328
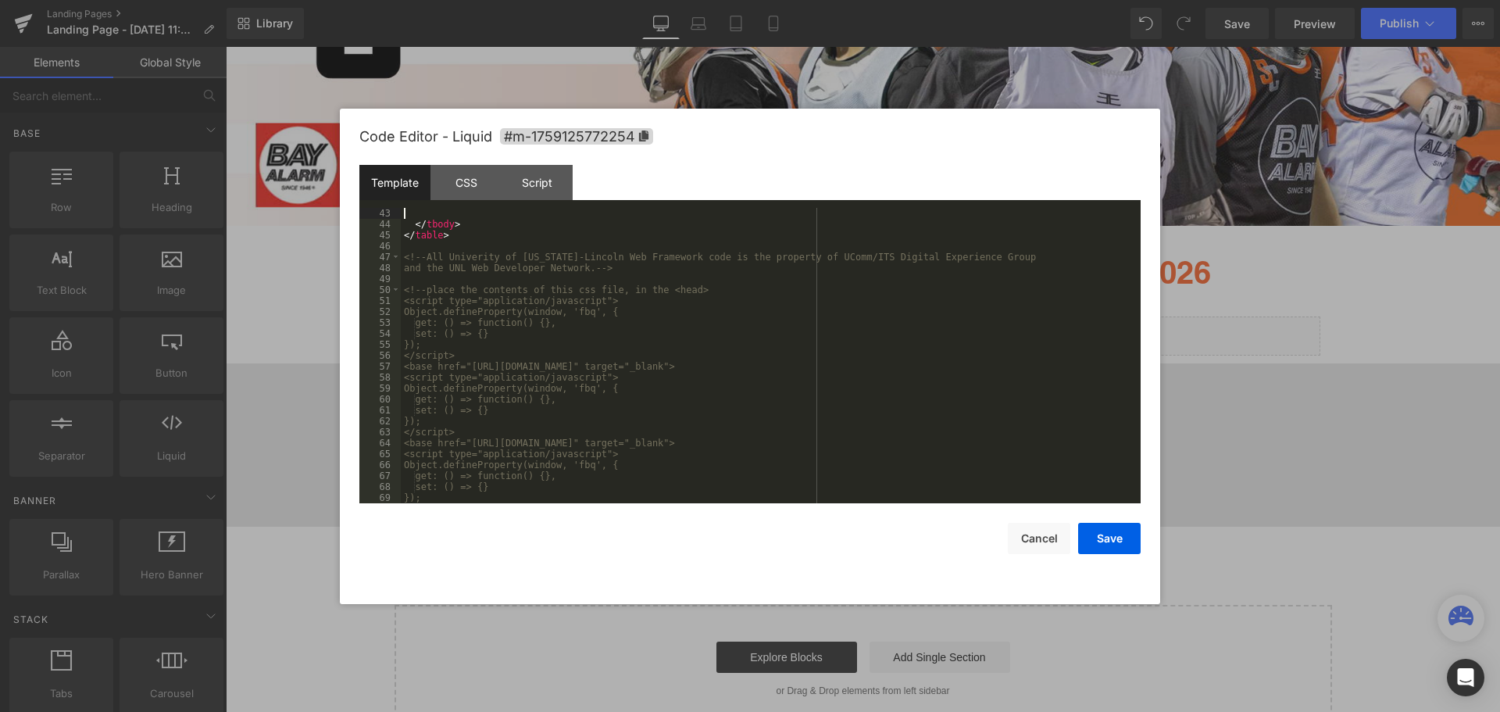
scroll to position [459, 0]
click at [1105, 541] on button "Save" at bounding box center [1109, 538] width 63 height 31
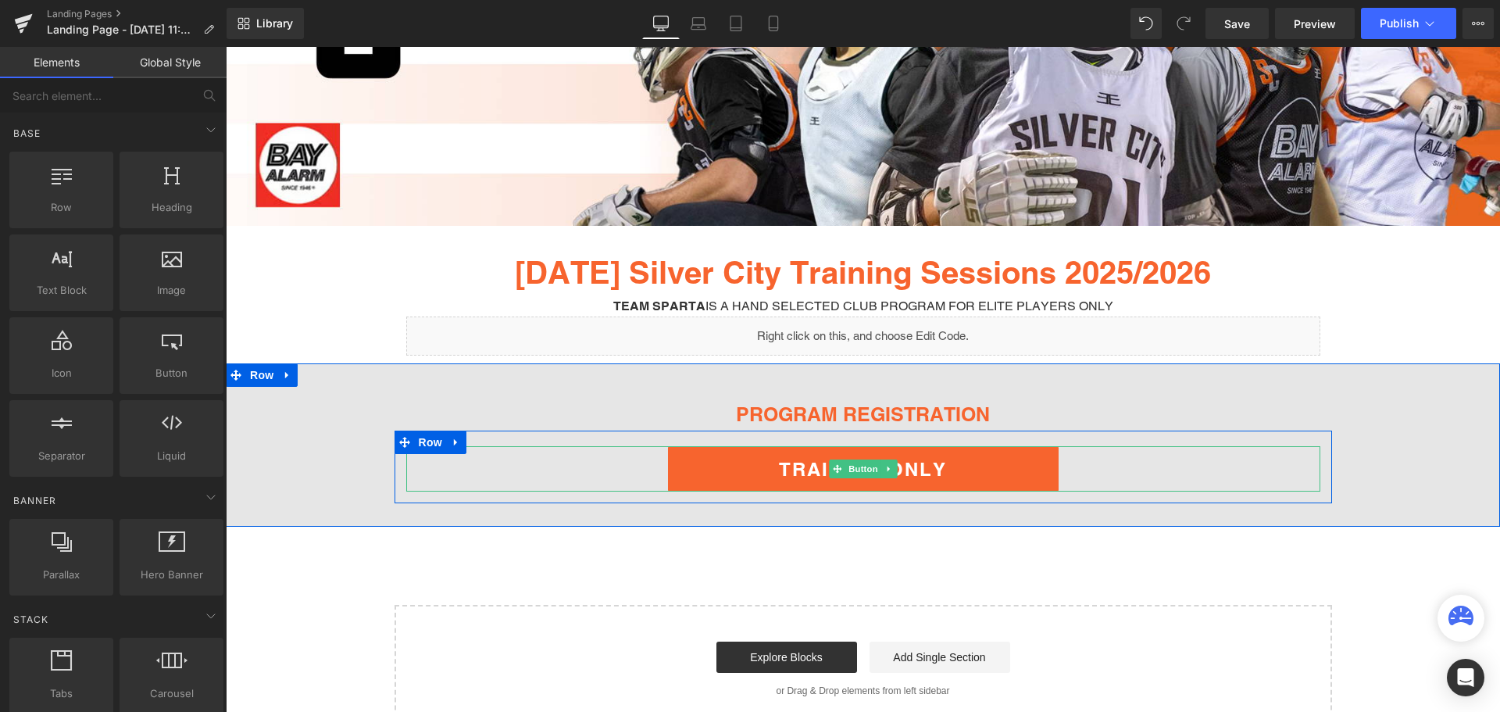
click at [750, 479] on link "TRAINING ONLY" at bounding box center [863, 468] width 391 height 45
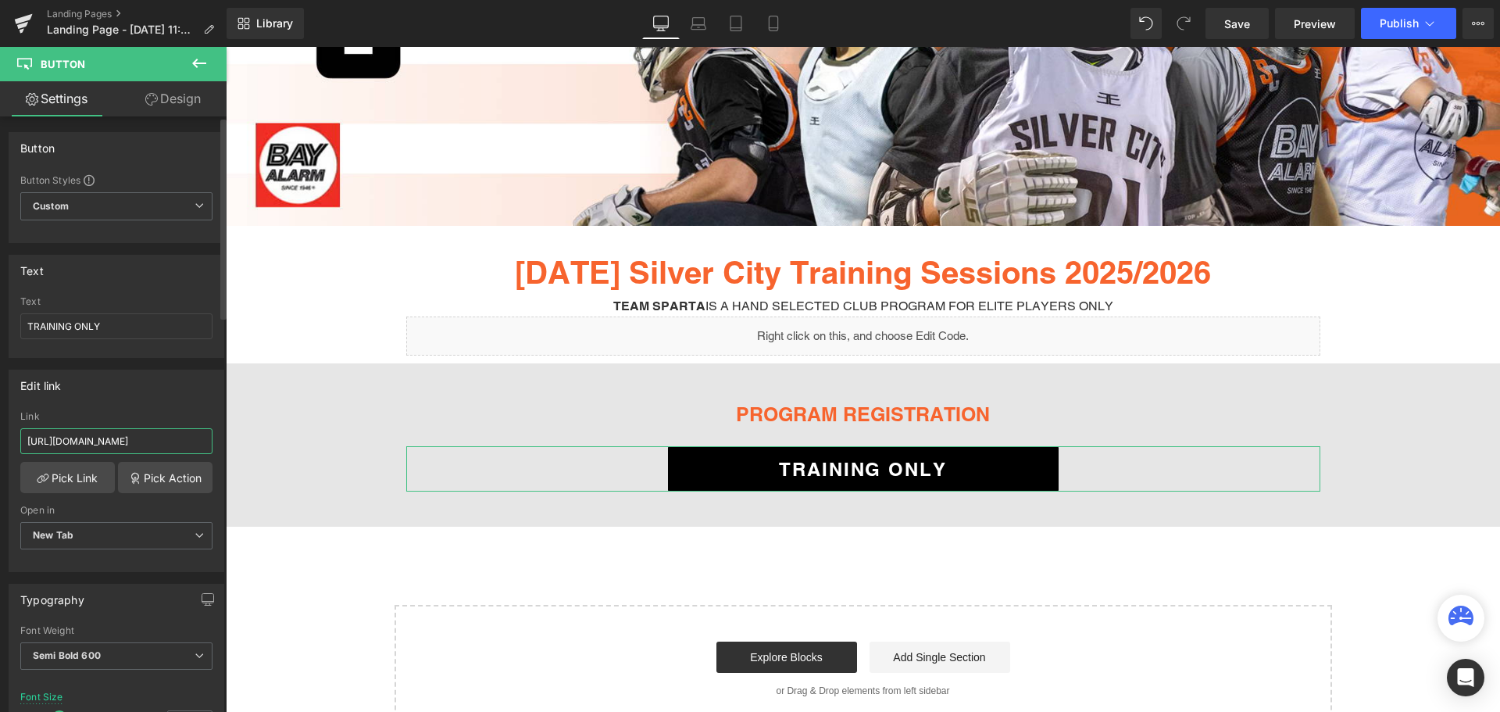
click at [98, 448] on input "https://registration.teamsnap.com/form/36546" at bounding box center [116, 441] width 192 height 26
paste input "text"
click at [104, 449] on input "text" at bounding box center [116, 441] width 192 height 26
paste input "text"
paste input "[URL][DOMAIN_NAME]"
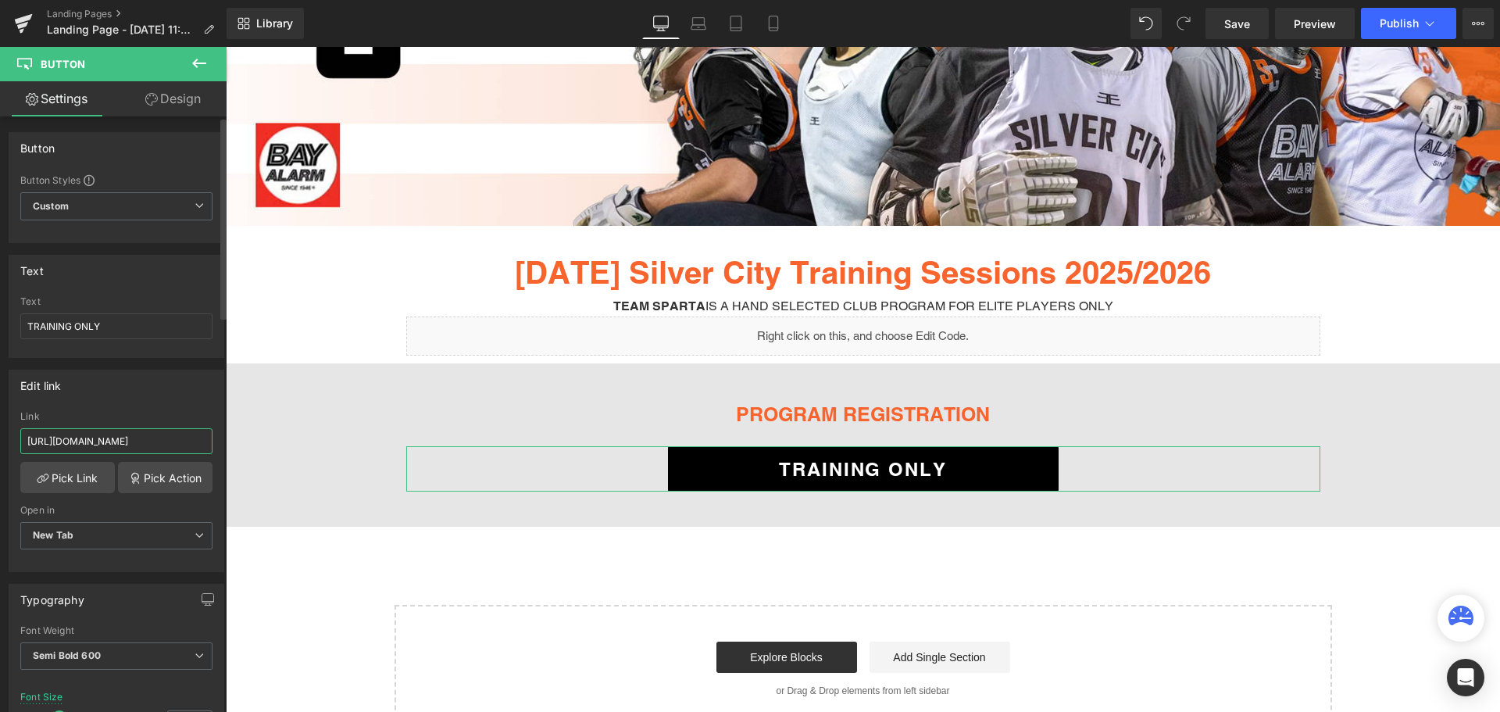
scroll to position [0, 34]
type input "[URL][DOMAIN_NAME]"
click at [163, 406] on div "Edit link https://registration.teamsnap.com/form/40282 Link https://registratio…" at bounding box center [117, 471] width 216 height 202
click at [1241, 20] on span "Save" at bounding box center [1237, 24] width 26 height 16
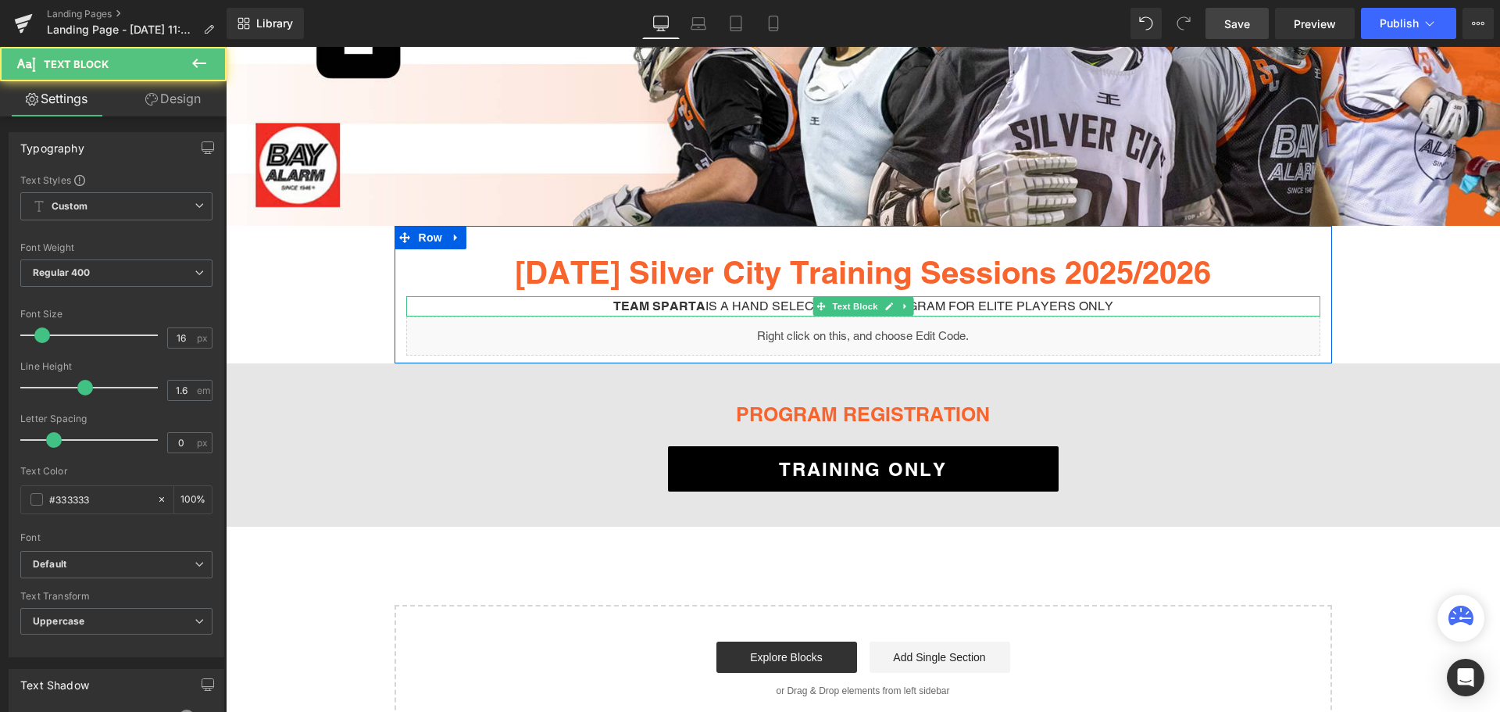
click at [705, 307] on p "Team SPARTA is a Hand Selected Club Program for Elite Players Only" at bounding box center [863, 306] width 914 height 20
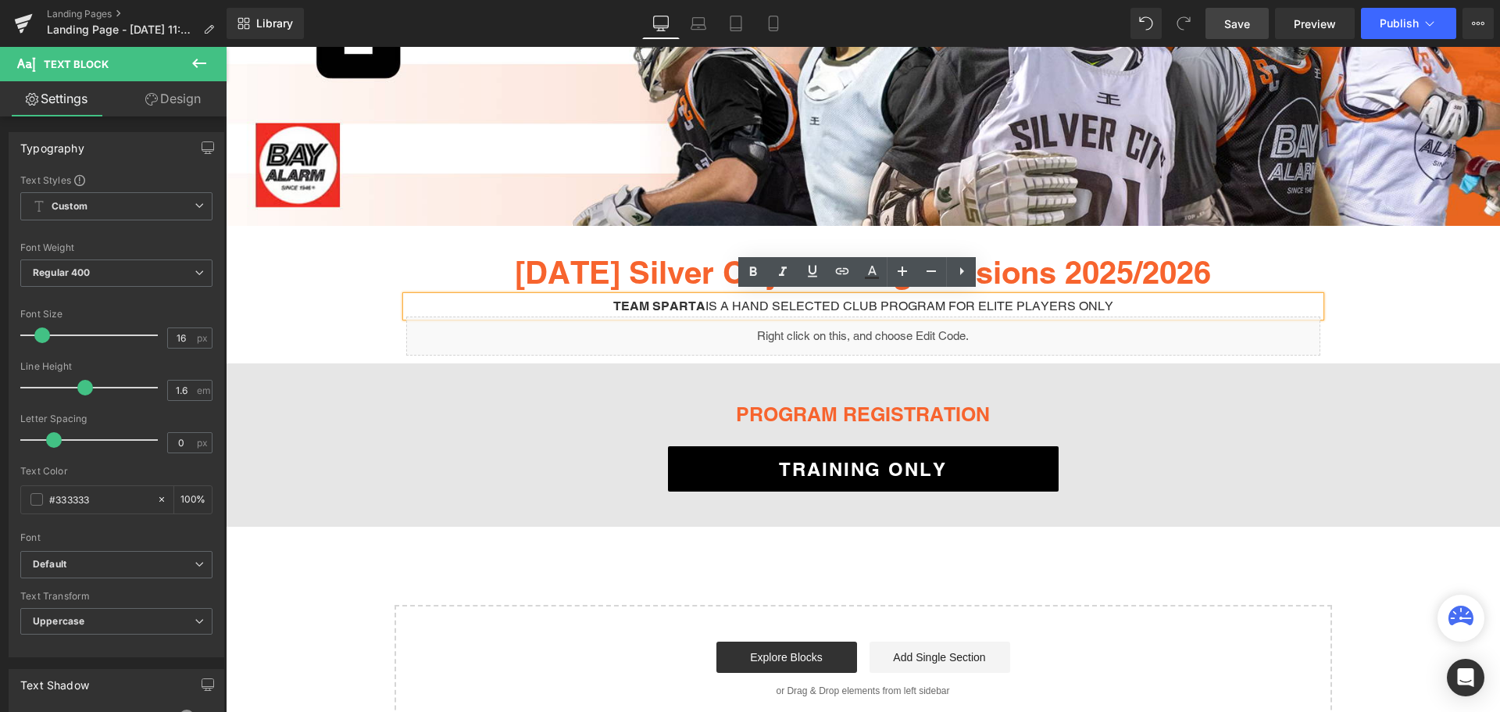
drag, startPoint x: 1113, startPoint y: 306, endPoint x: 608, endPoint y: 296, distance: 505.6
click at [608, 296] on p "Team SPARTA is a Hand Selected Club Program for Elite Players Only" at bounding box center [863, 306] width 914 height 20
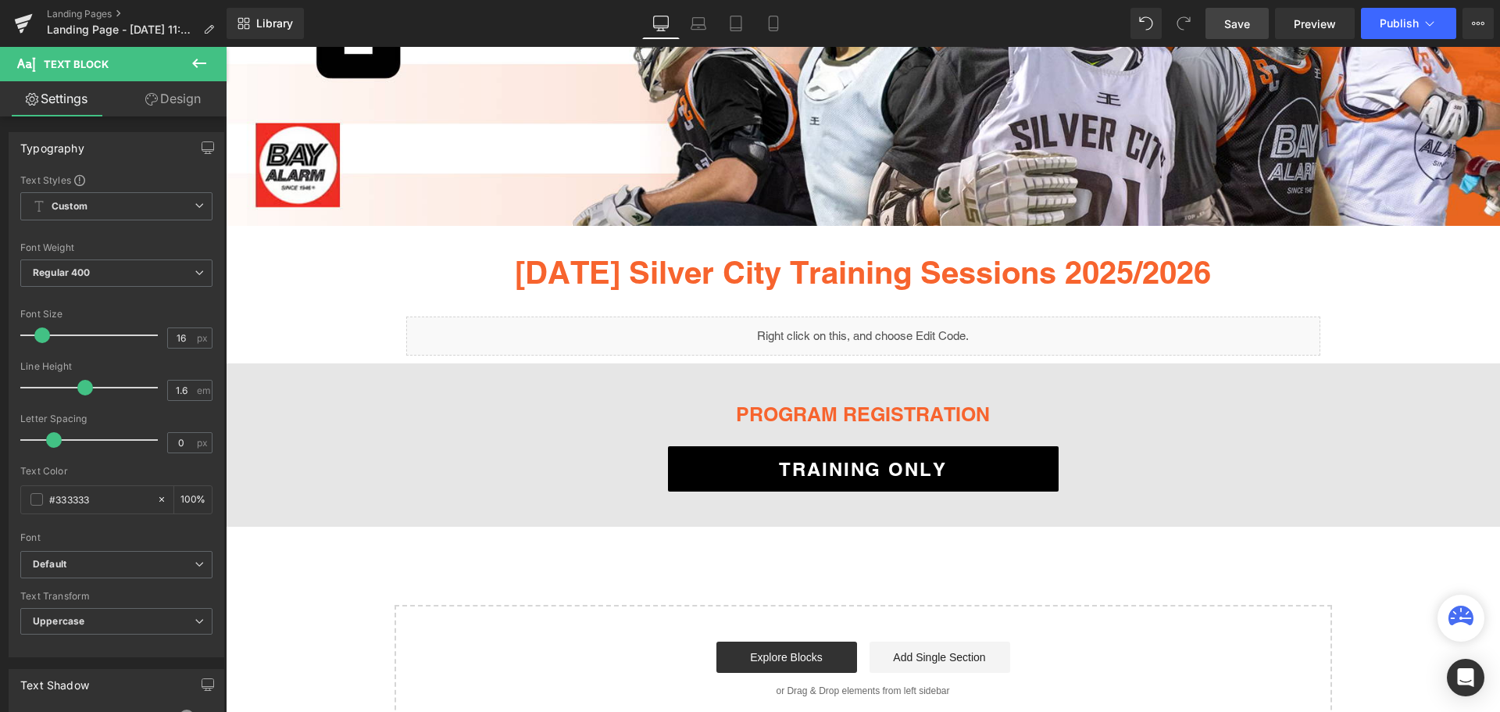
click at [1228, 21] on span "Save" at bounding box center [1237, 24] width 26 height 16
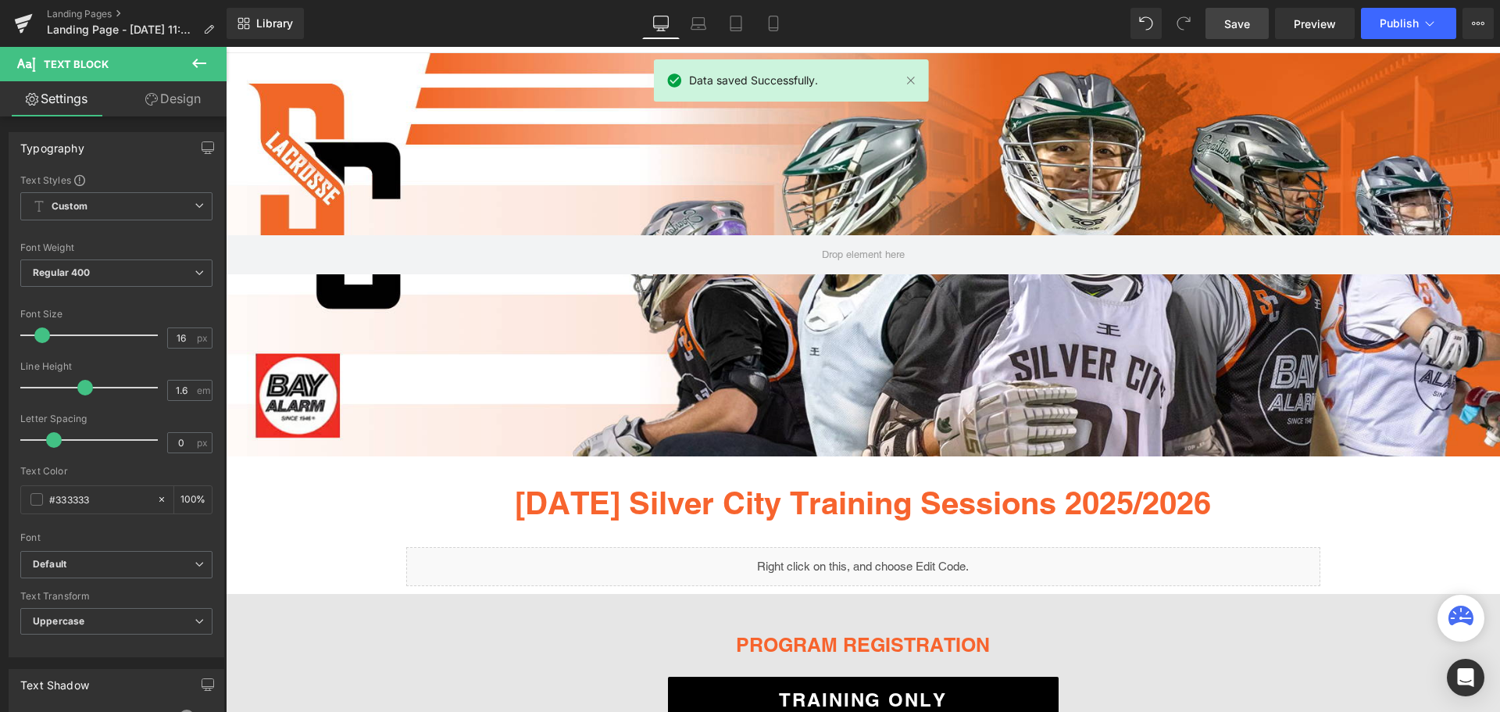
scroll to position [330, 0]
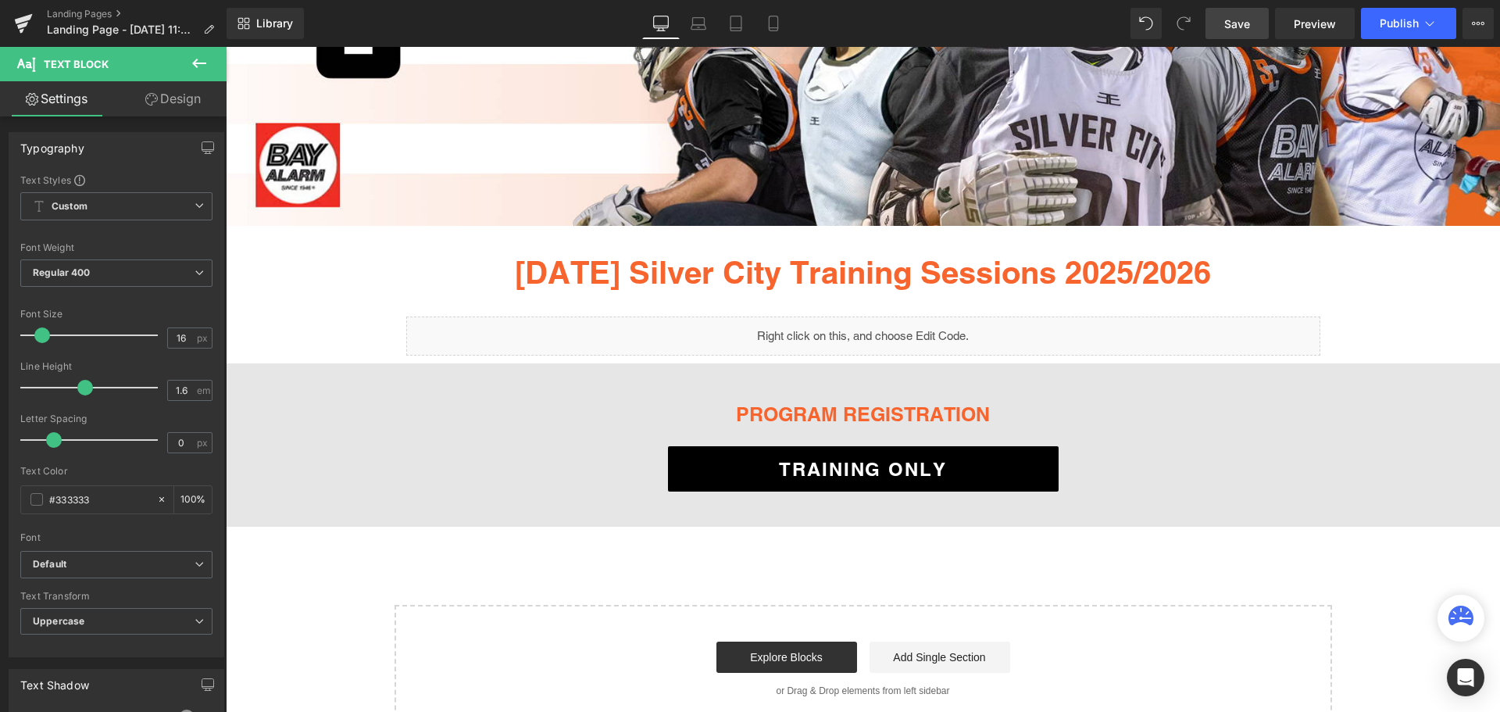
click at [1231, 24] on span "Save" at bounding box center [1237, 24] width 26 height 16
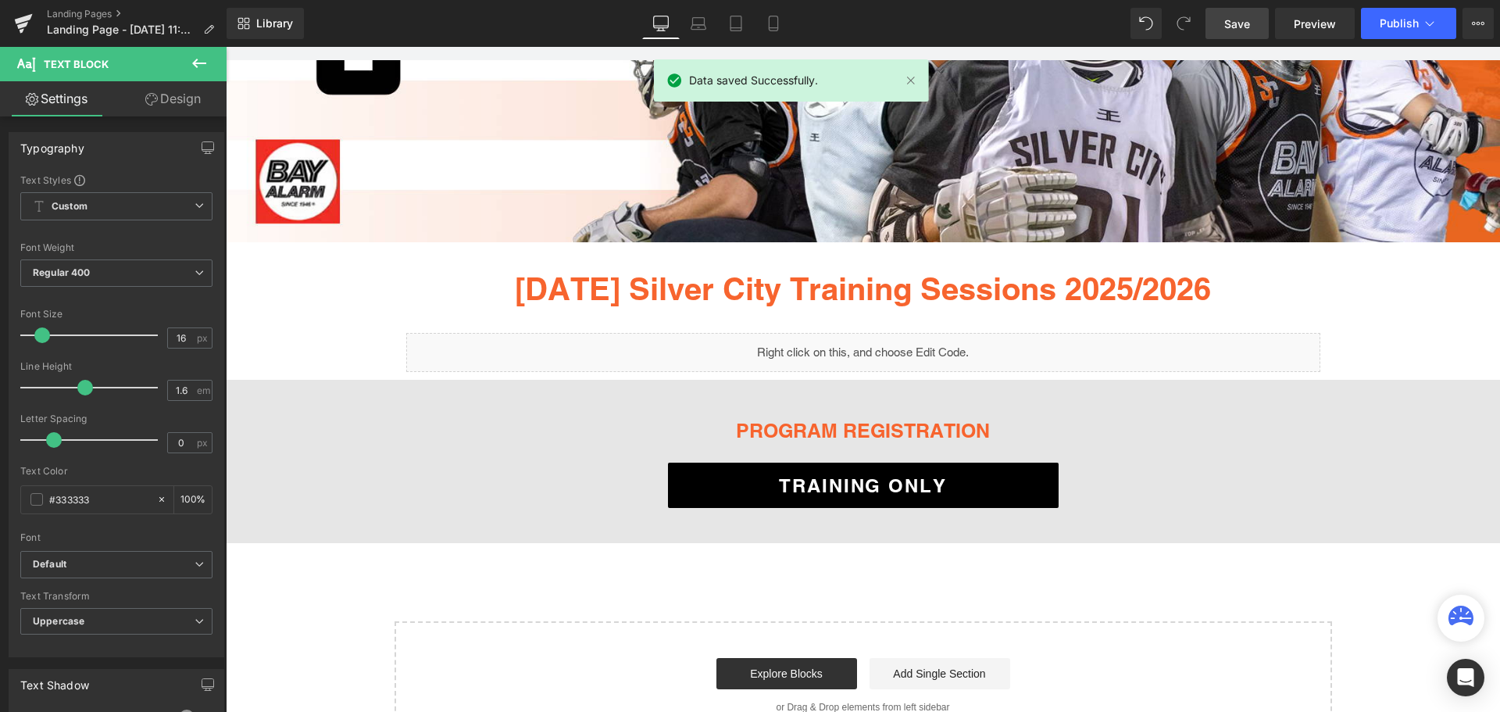
scroll to position [252, 0]
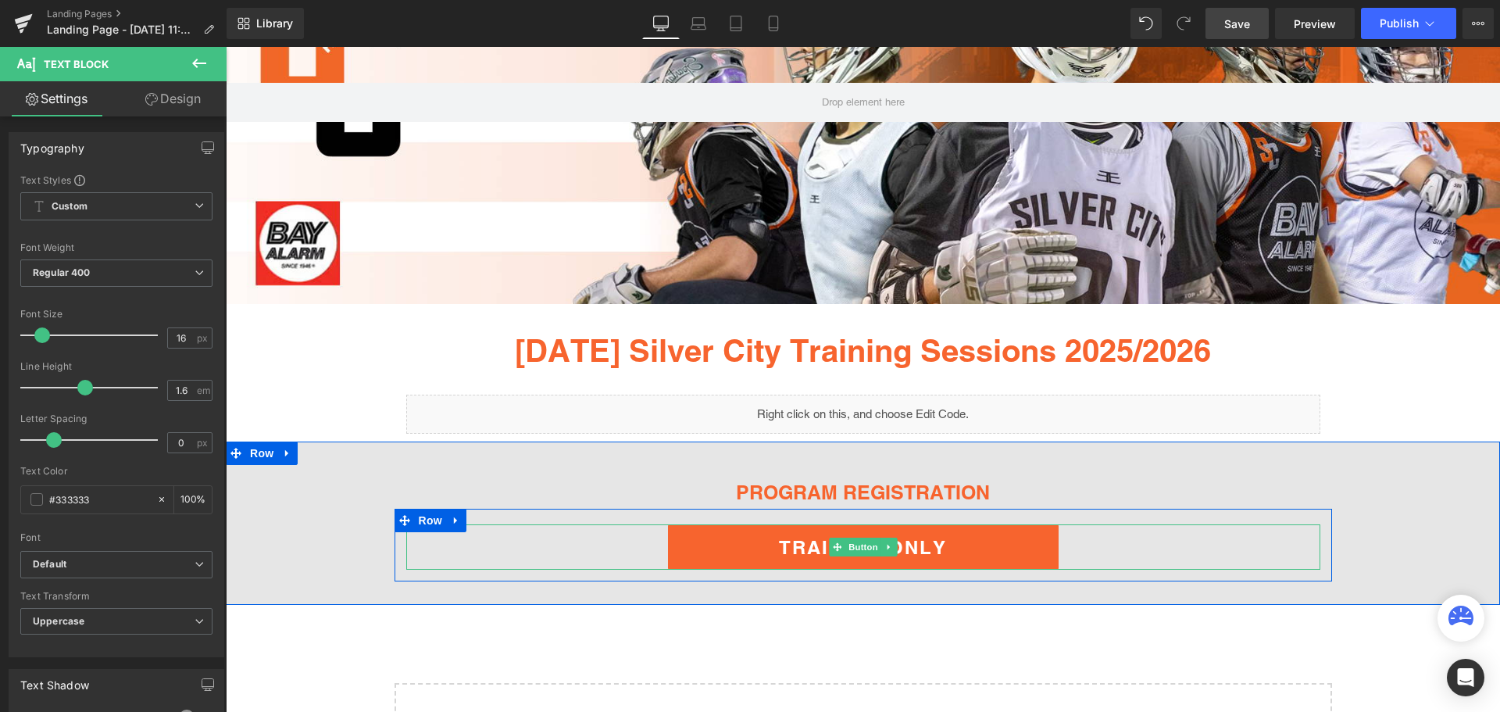
click at [783, 541] on span "TRAINING ONLY" at bounding box center [863, 547] width 168 height 22
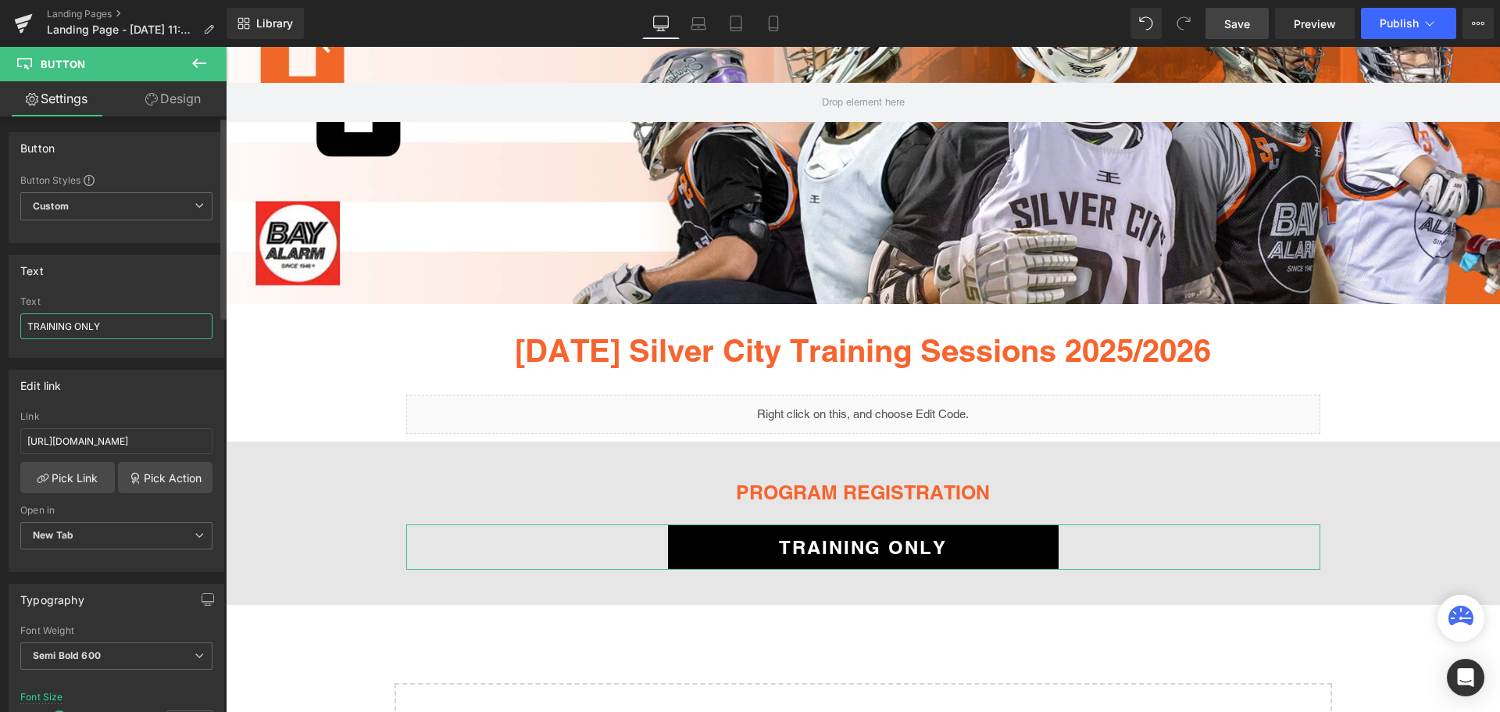
drag, startPoint x: 105, startPoint y: 326, endPoint x: 0, endPoint y: 343, distance: 106.9
click at [0, 343] on div "Text TRAINING ONLY Text TRAINING ONLY" at bounding box center [117, 300] width 234 height 115
type input "REGISTER NOW"
click at [1237, 16] on span "Save" at bounding box center [1237, 24] width 26 height 16
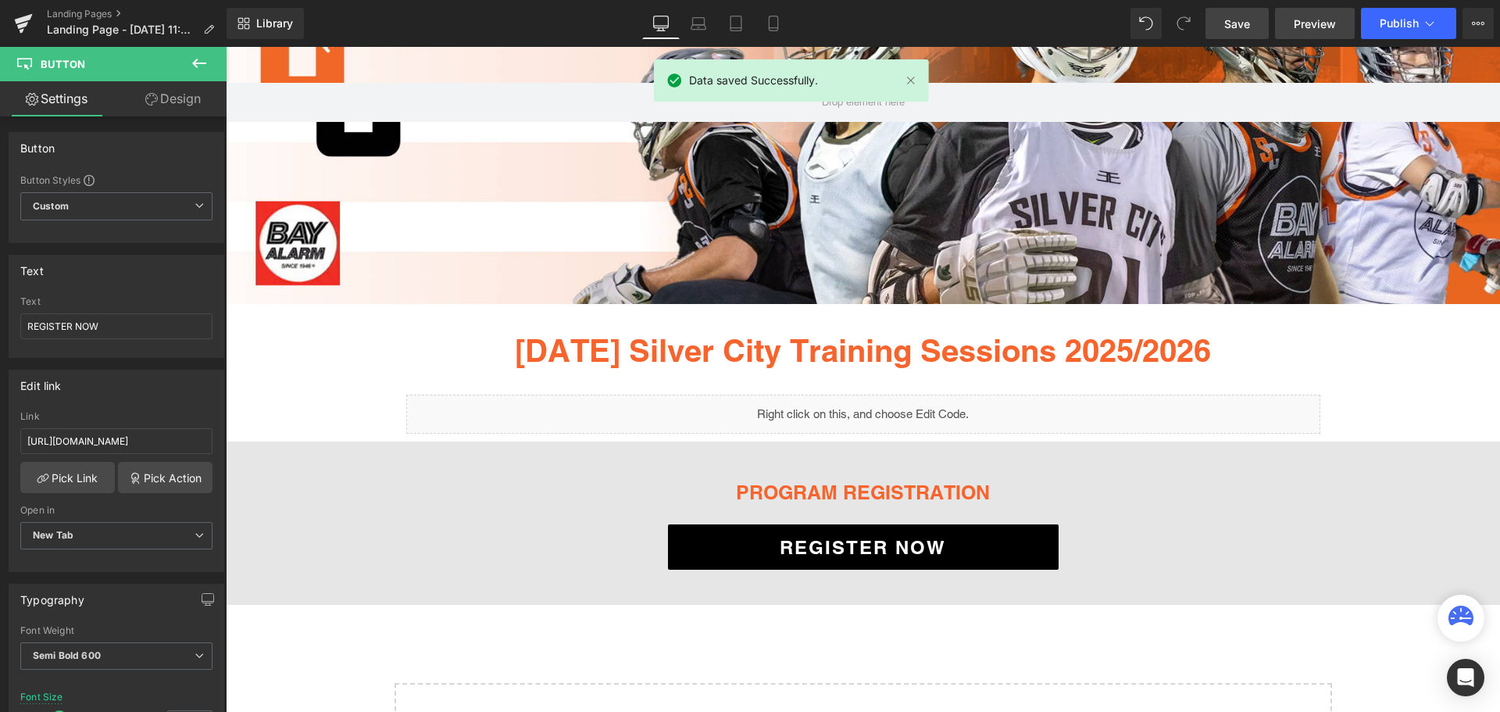
click at [1328, 18] on span "Preview" at bounding box center [1315, 24] width 42 height 16
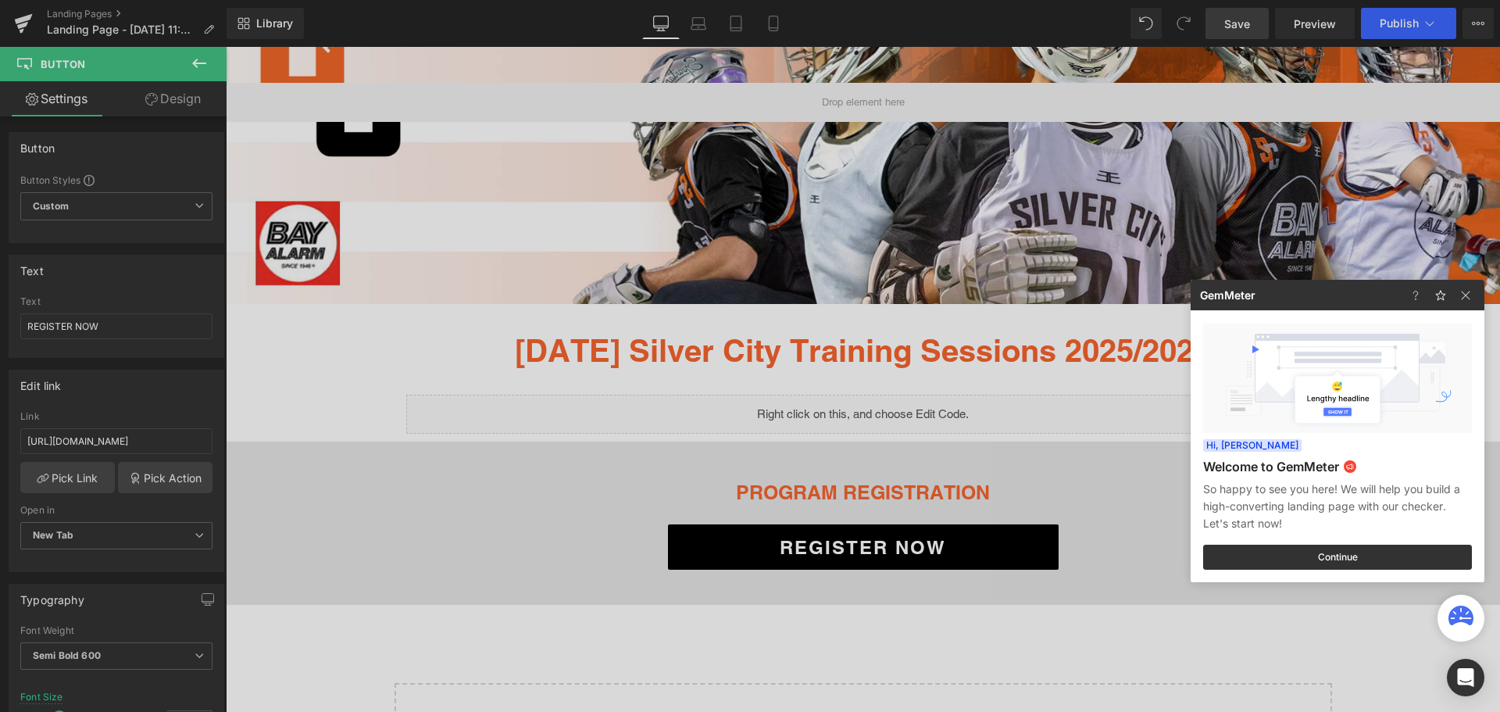
click at [118, 30] on div at bounding box center [750, 356] width 1500 height 712
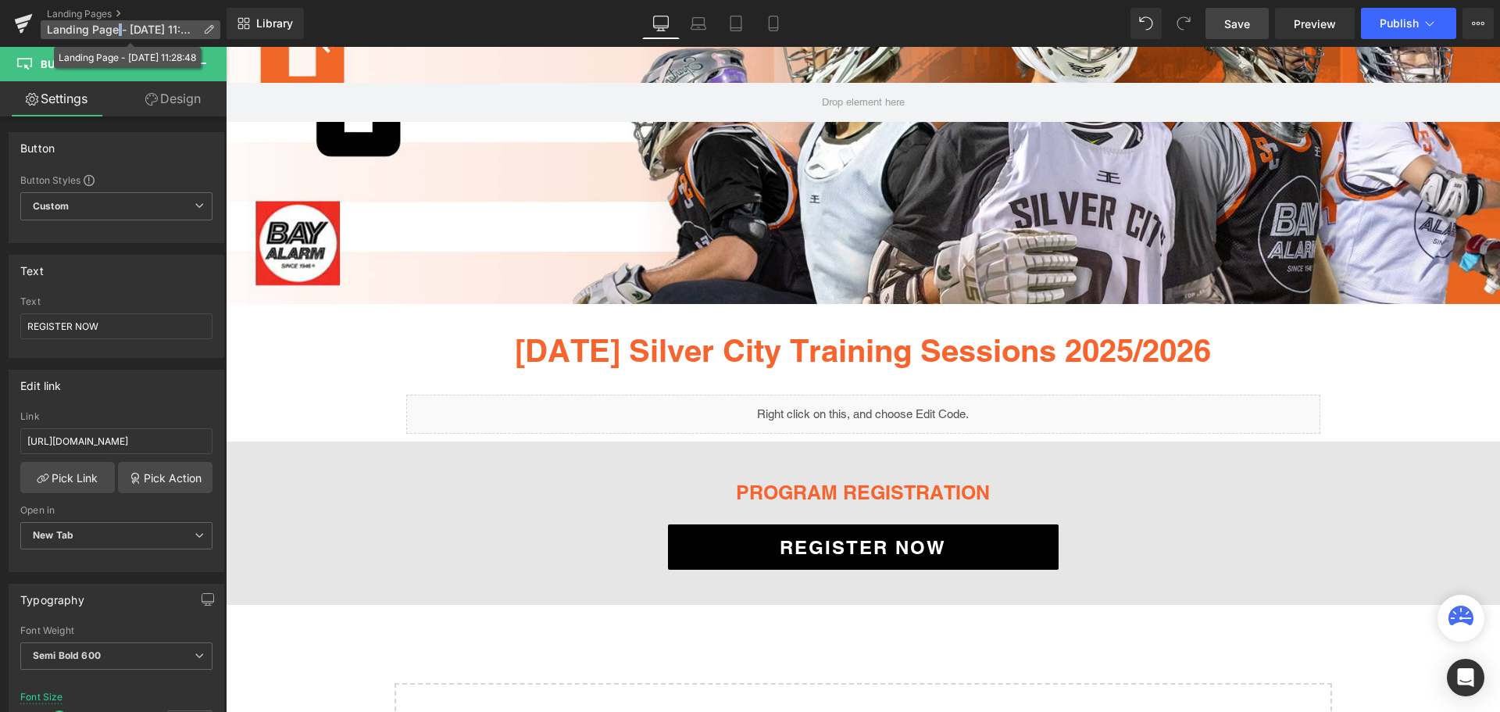
click at [120, 30] on span "Landing Page - Sep 29, 11:28:48" at bounding box center [122, 29] width 150 height 13
click at [156, 23] on span "Landing Page - Sep 29, 11:28:48" at bounding box center [122, 29] width 150 height 13
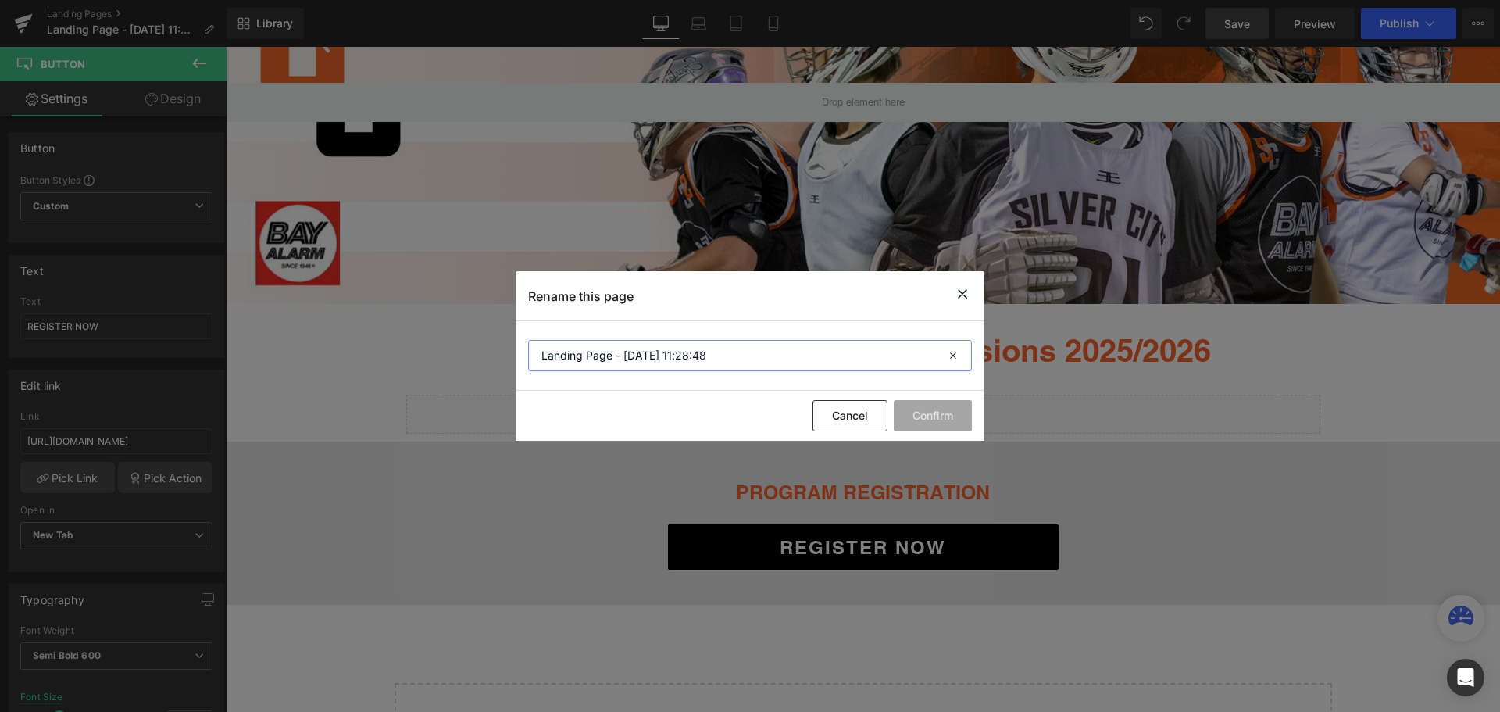
drag, startPoint x: 716, startPoint y: 359, endPoint x: 515, endPoint y: 355, distance: 201.6
click at [515, 355] on div "Rename this page Landing Page - Sep 29, 11:28:48 Cancel Confirm" at bounding box center [750, 356] width 1500 height 712
drag, startPoint x: 569, startPoint y: 360, endPoint x: 499, endPoint y: 359, distance: 69.6
click at [499, 359] on div "Rename this page SA Cancel Confirm" at bounding box center [750, 356] width 1500 height 712
paste input "aturday"
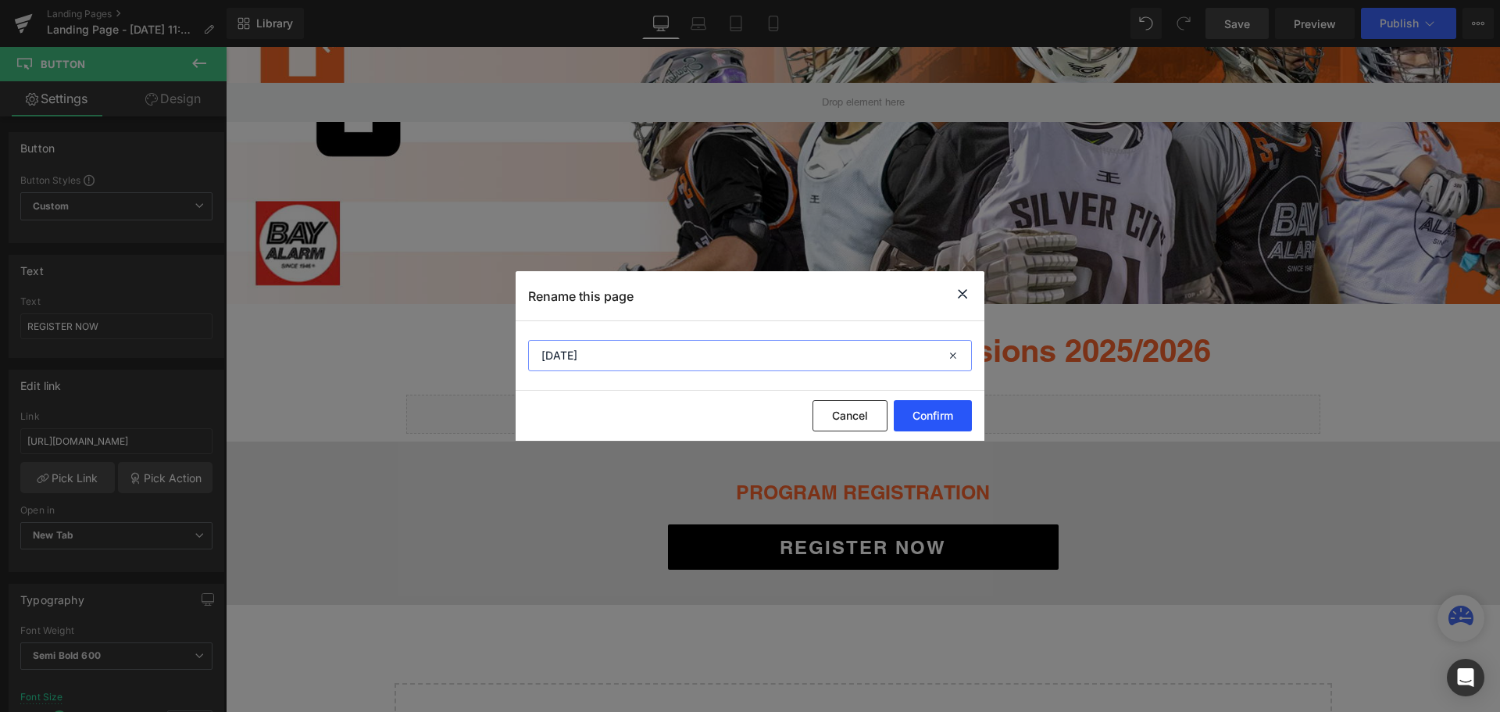
type input "Saturday"
click at [935, 422] on button "Confirm" at bounding box center [933, 415] width 78 height 31
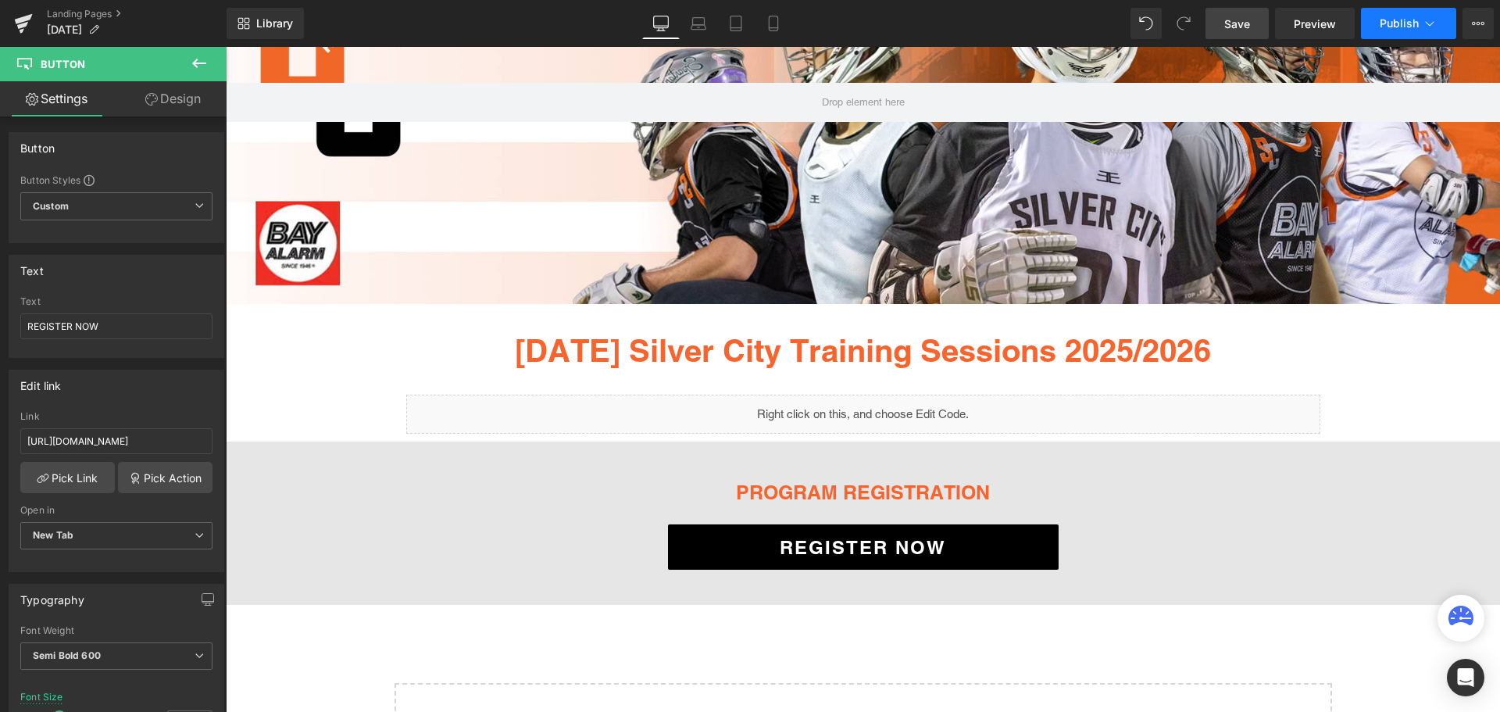
click at [1430, 19] on icon at bounding box center [1430, 24] width 16 height 16
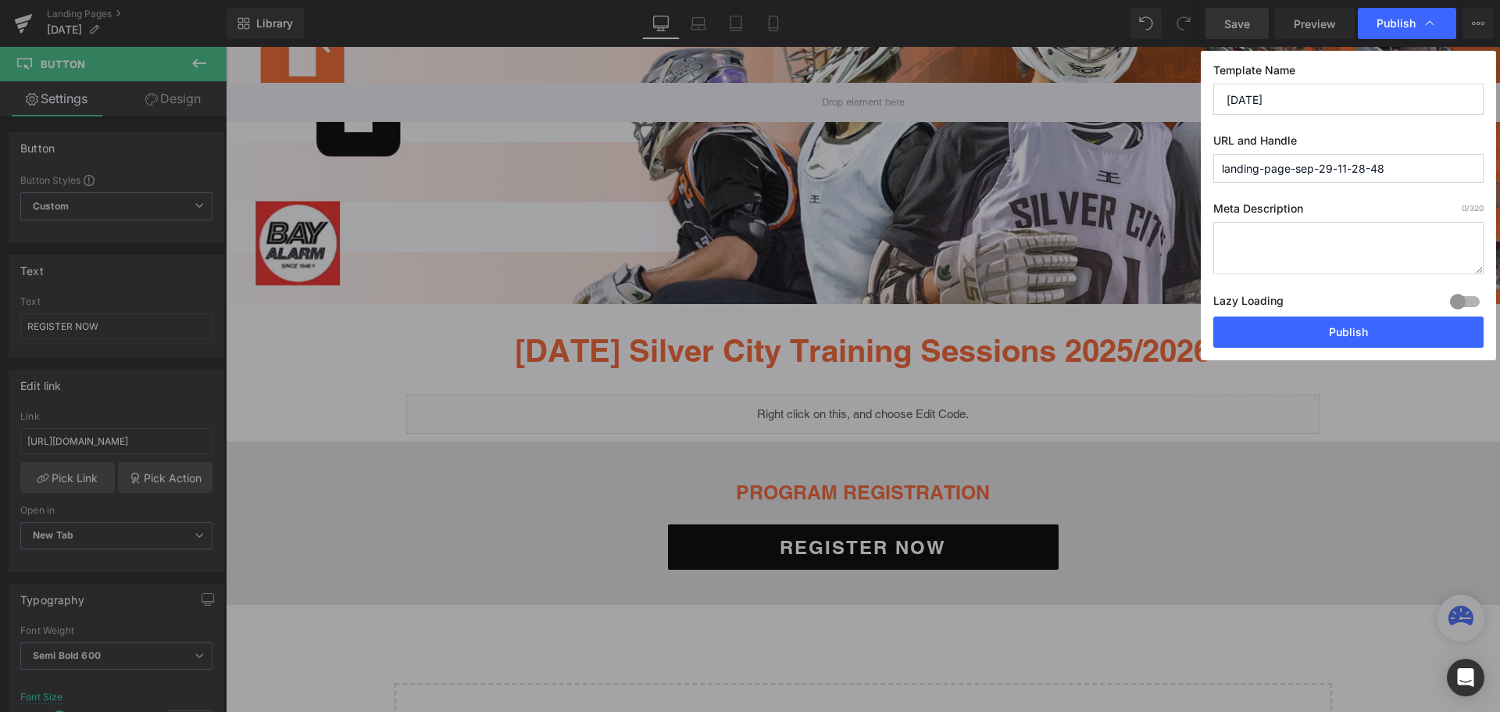
drag, startPoint x: 1293, startPoint y: 96, endPoint x: 1177, endPoint y: 90, distance: 116.6
click at [1177, 90] on div "Publish Template Name Saturday URL and Handle landing-page-sep-29-11-28-48 Meta…" at bounding box center [750, 356] width 1500 height 712
drag, startPoint x: 1394, startPoint y: 167, endPoint x: 1161, endPoint y: 155, distance: 233.2
click at [1161, 155] on div "Publish Template Name Saturday URL and Handle landing-page-sep-29-11-28-48 Meta…" at bounding box center [750, 356] width 1500 height 712
paste input "Saturday"
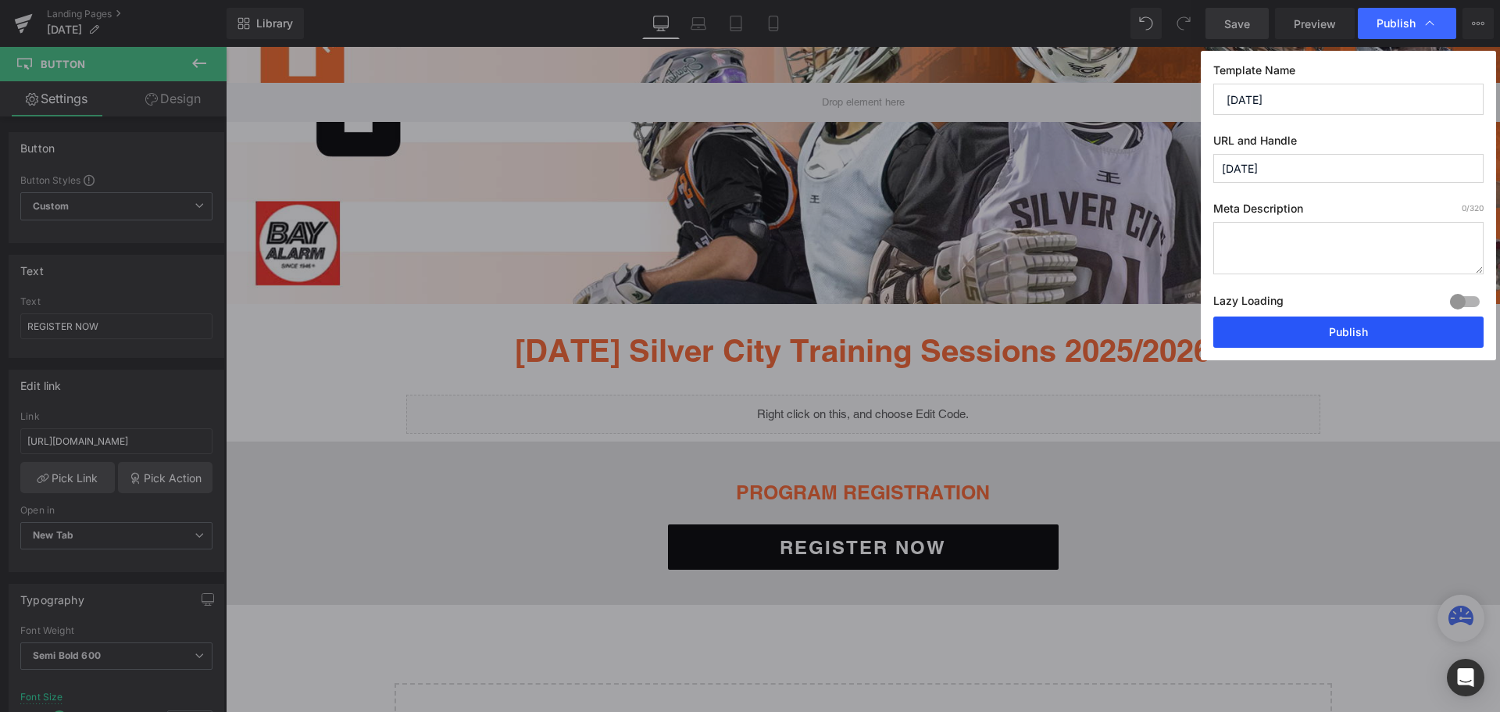
type input "saturday"
click at [1320, 335] on button "Publish" at bounding box center [1348, 331] width 270 height 31
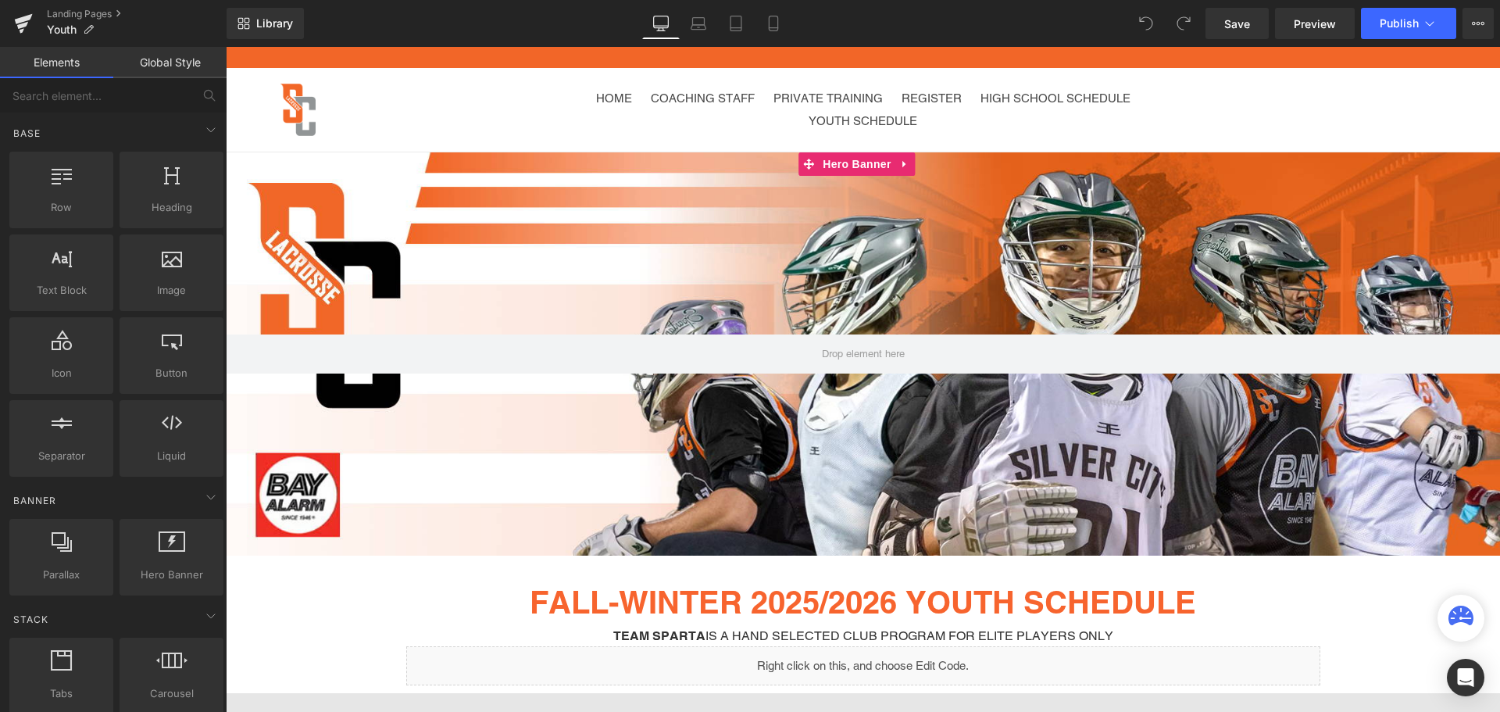
click at [617, 177] on div at bounding box center [863, 353] width 1274 height 403
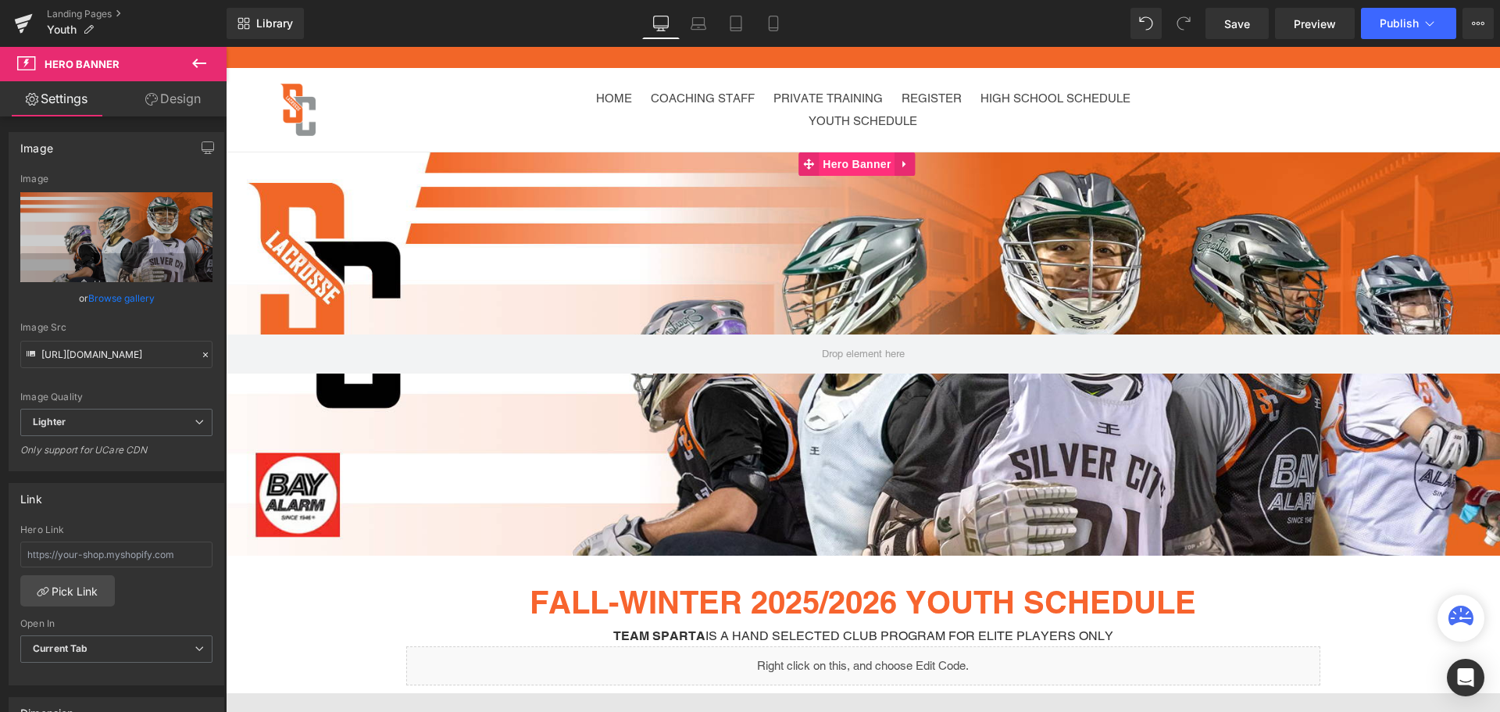
click at [859, 166] on span "Hero Banner" at bounding box center [857, 163] width 76 height 23
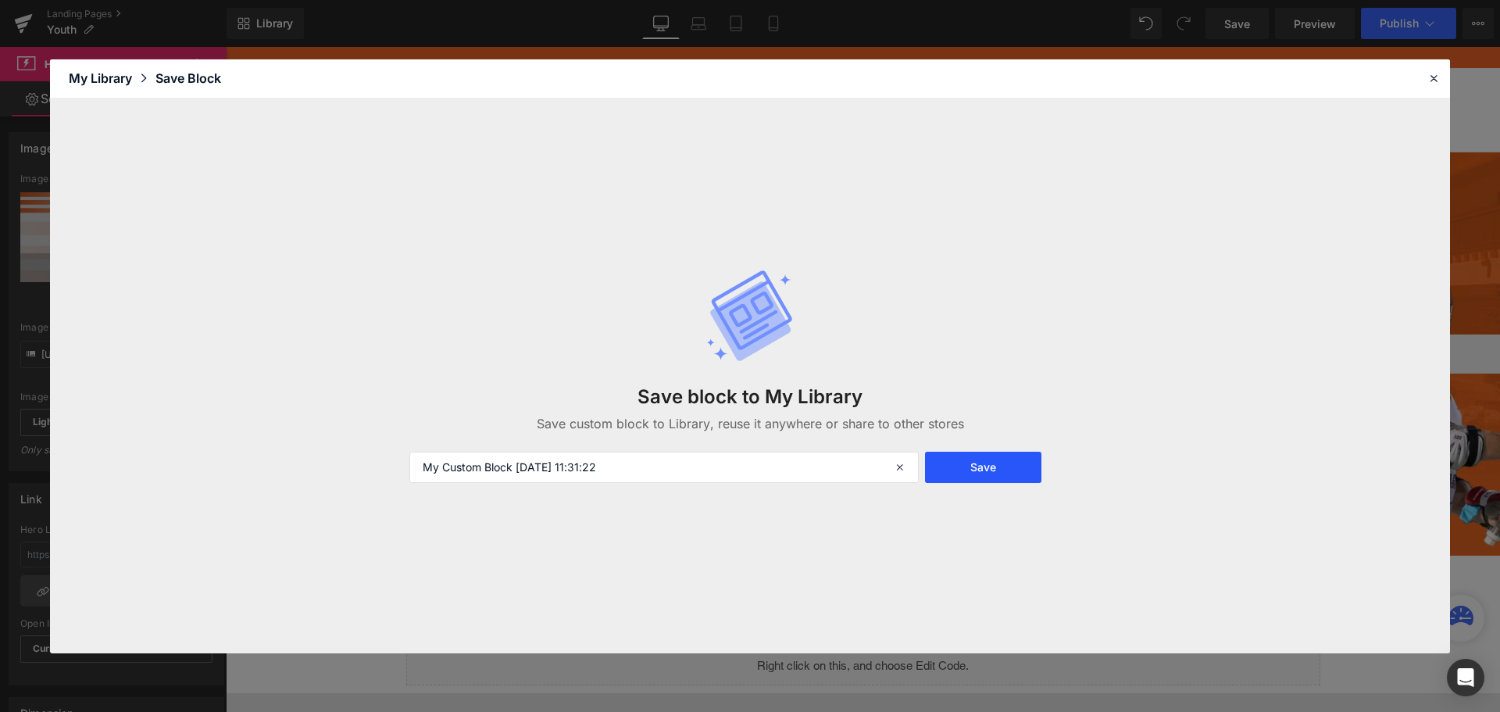
click at [1026, 473] on button "Save" at bounding box center [983, 467] width 116 height 31
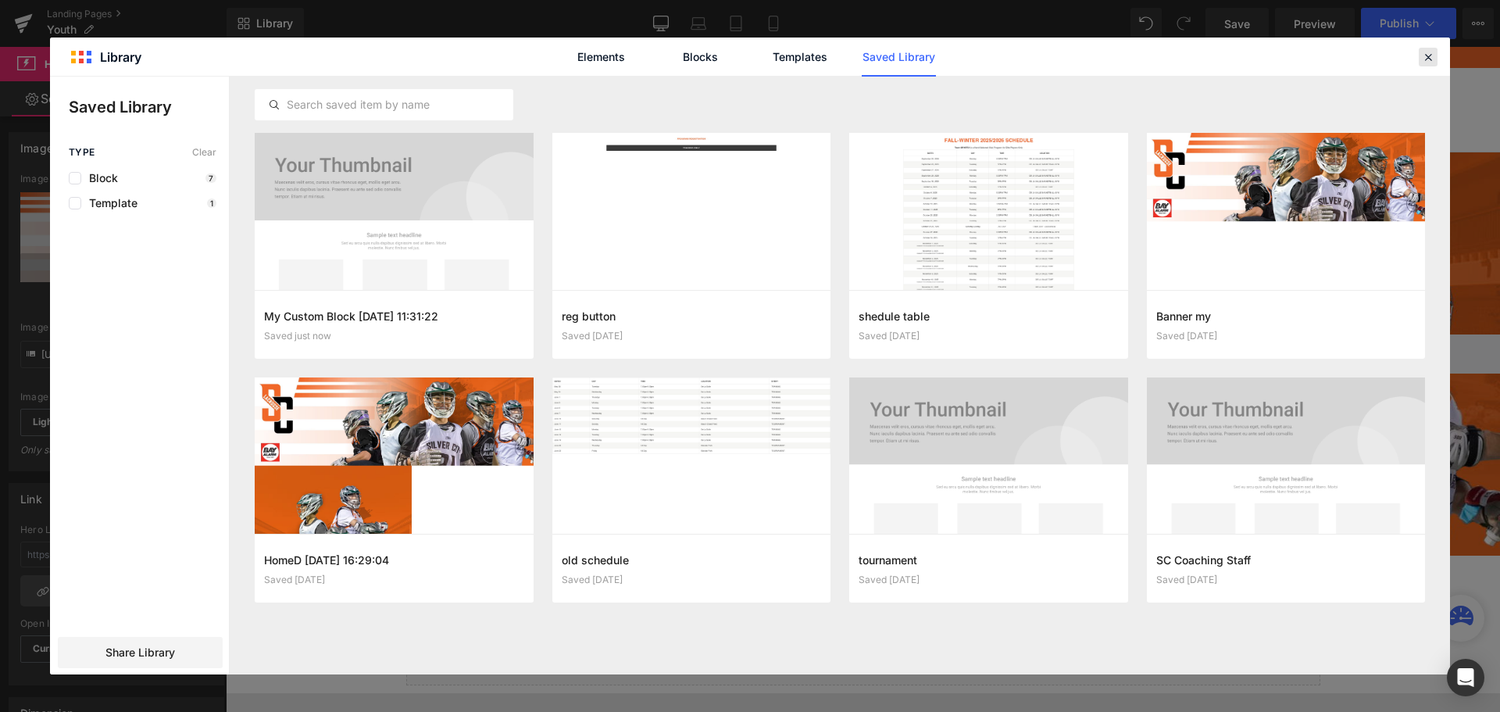
click at [1427, 58] on icon at bounding box center [1428, 57] width 14 height 14
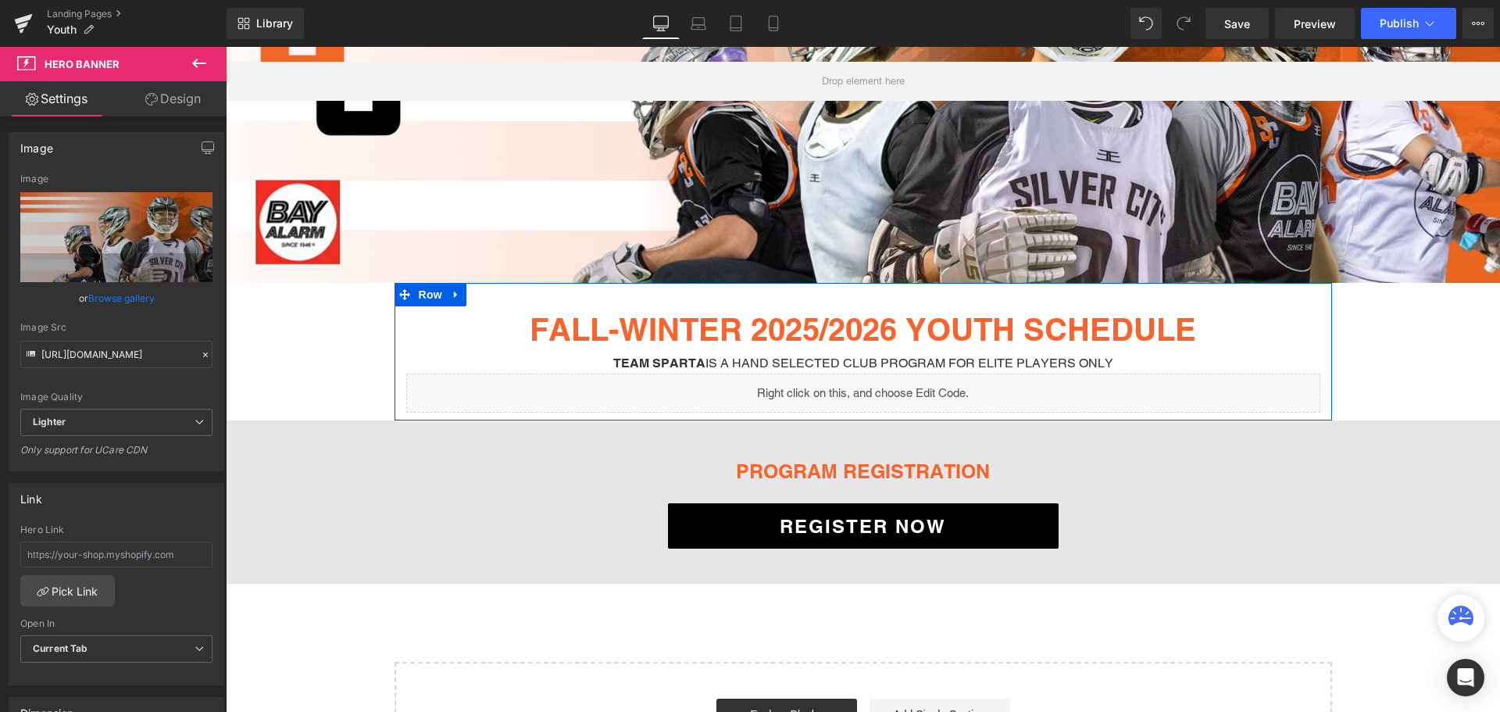
scroll to position [313, 0]
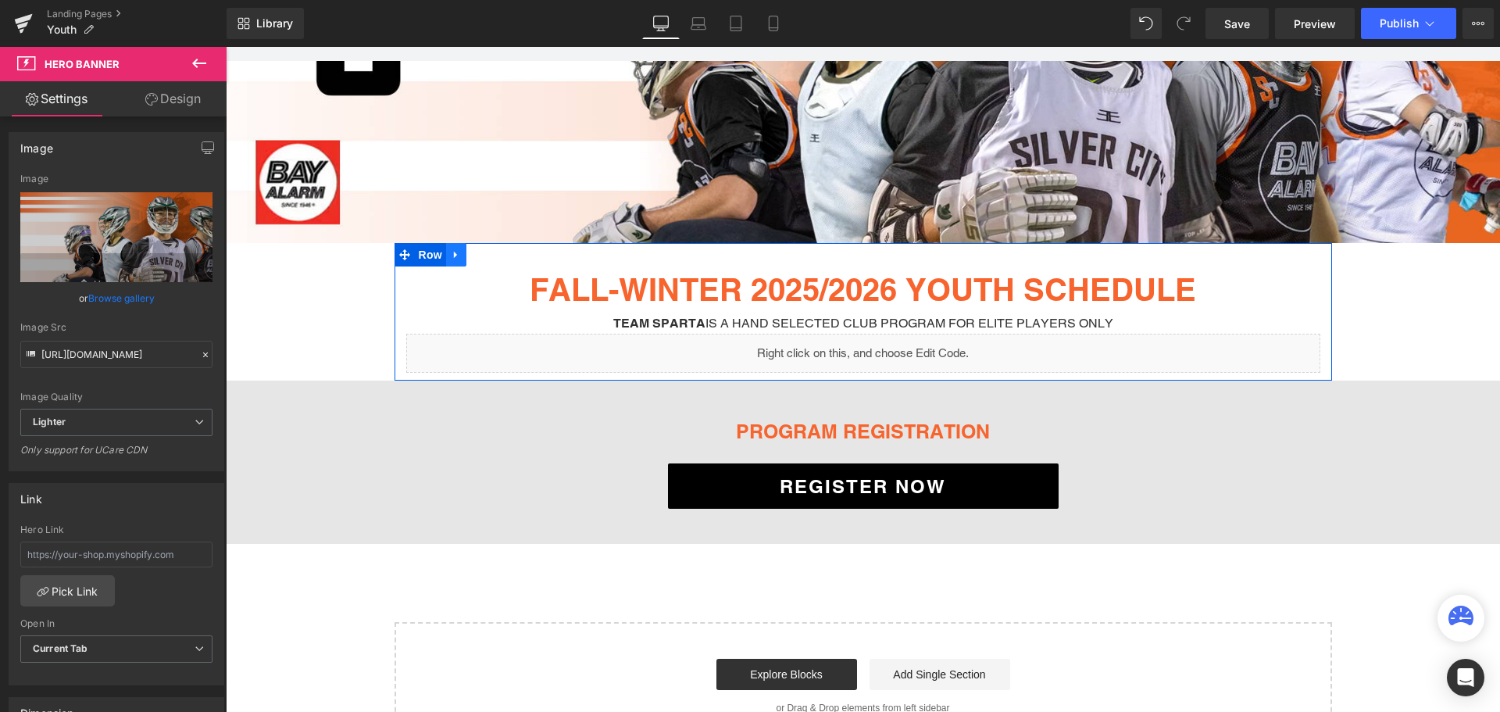
click at [451, 252] on icon at bounding box center [456, 255] width 11 height 12
click at [471, 249] on icon at bounding box center [476, 254] width 11 height 11
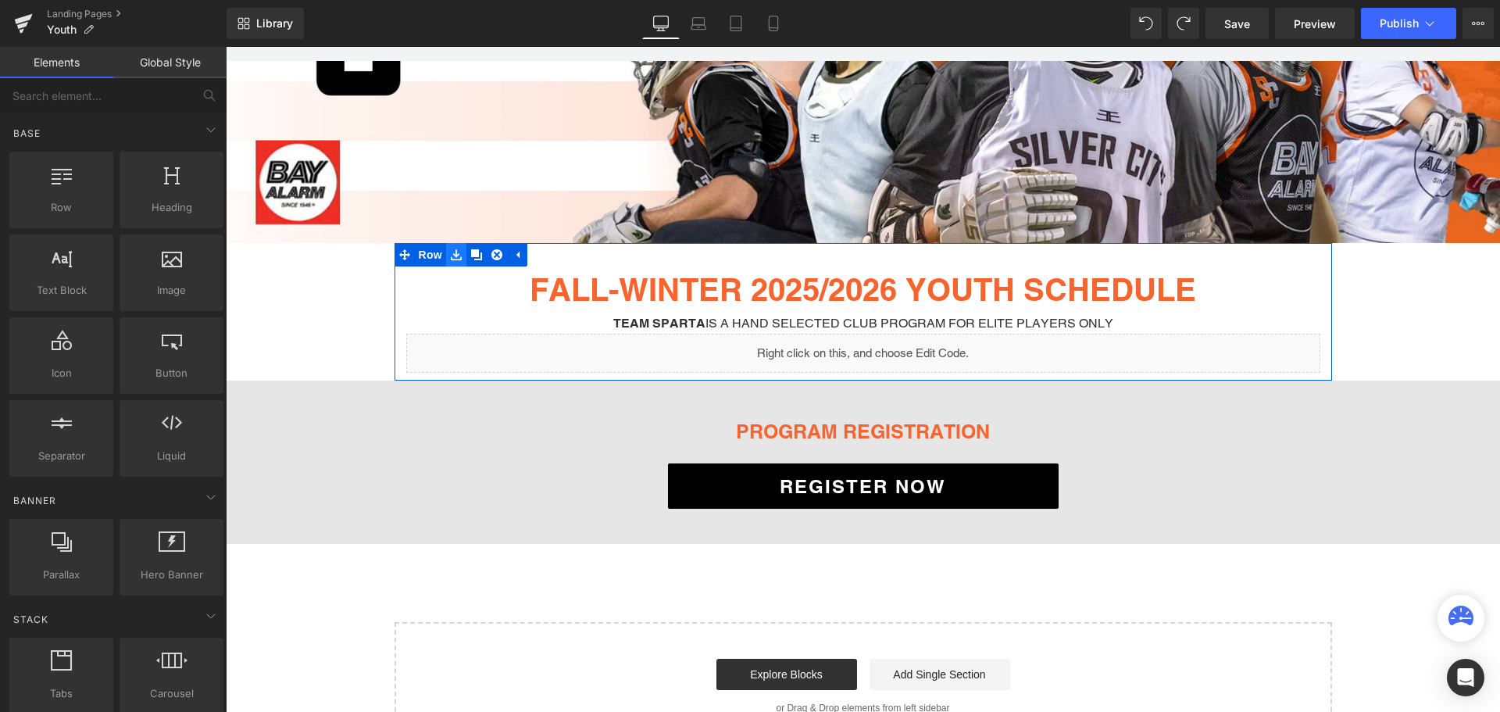
click at [454, 249] on icon at bounding box center [456, 255] width 11 height 12
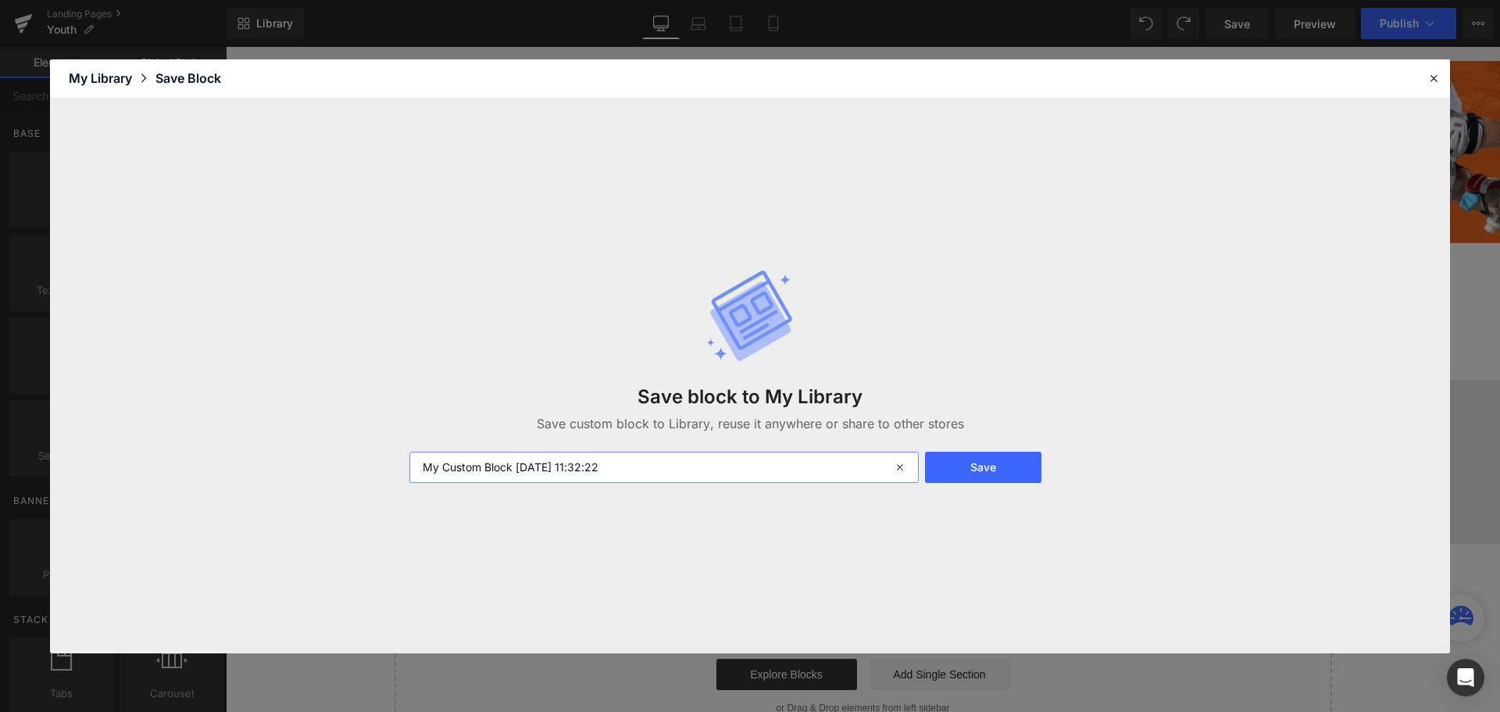
drag, startPoint x: 666, startPoint y: 471, endPoint x: 423, endPoint y: 467, distance: 243.0
click at [423, 467] on input "My Custom Block 2025-09-29 11:32:22" at bounding box center [663, 467] width 509 height 31
type input "vv"
click at [978, 459] on button "Save" at bounding box center [983, 467] width 116 height 31
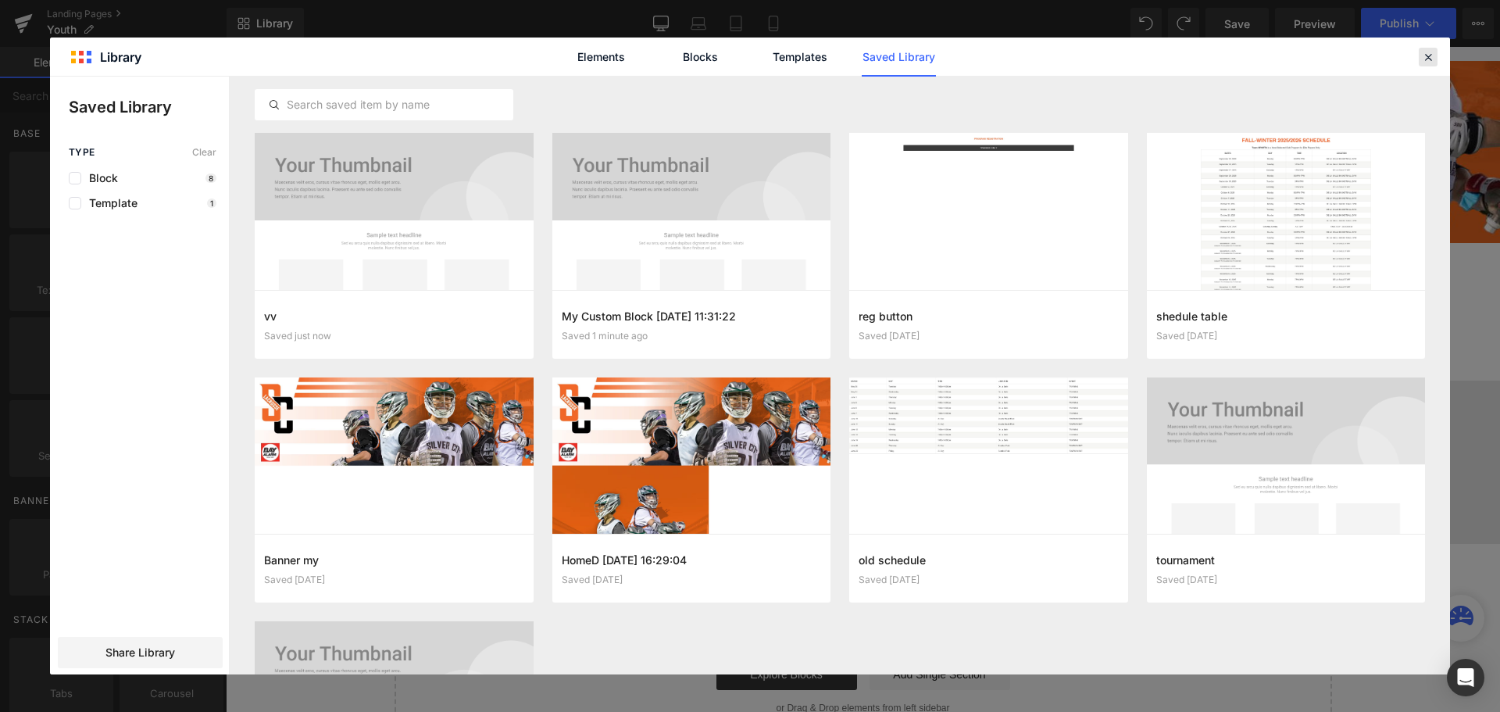
click at [1420, 64] on div at bounding box center [1428, 57] width 19 height 19
